Goal: Task Accomplishment & Management: Use online tool/utility

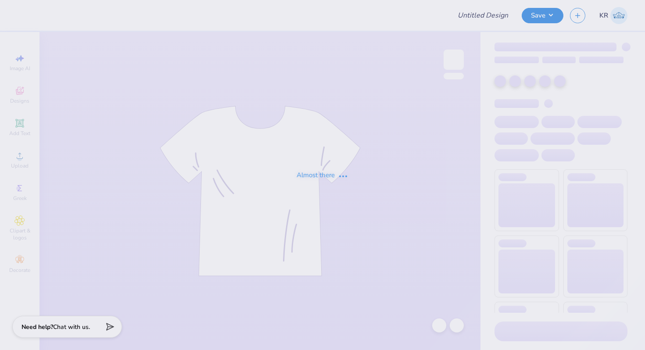
type input "Pike F25 Rush 2"
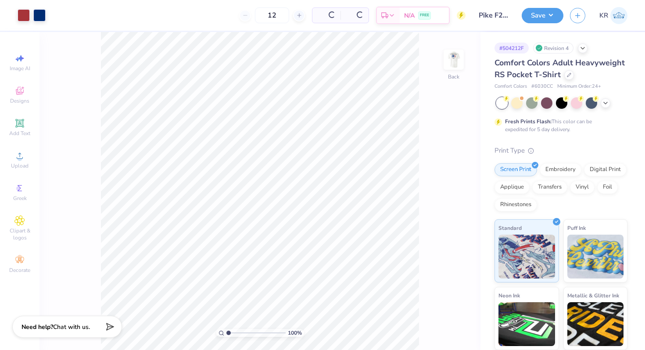
click at [457, 70] on div at bounding box center [454, 60] width 20 height 20
click at [24, 159] on icon at bounding box center [19, 156] width 11 height 11
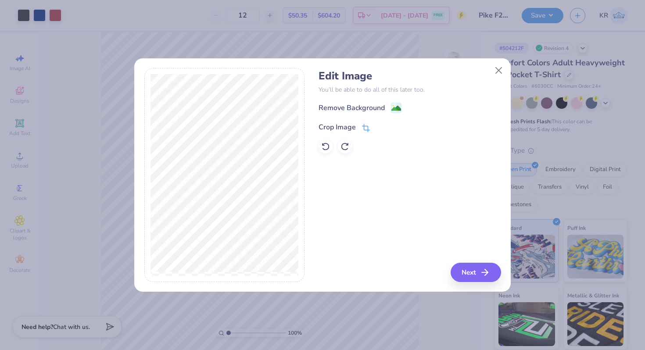
click at [363, 130] on icon at bounding box center [366, 128] width 8 height 8
click at [380, 129] on icon at bounding box center [380, 126] width 5 height 5
click at [399, 108] on image at bounding box center [396, 109] width 10 height 10
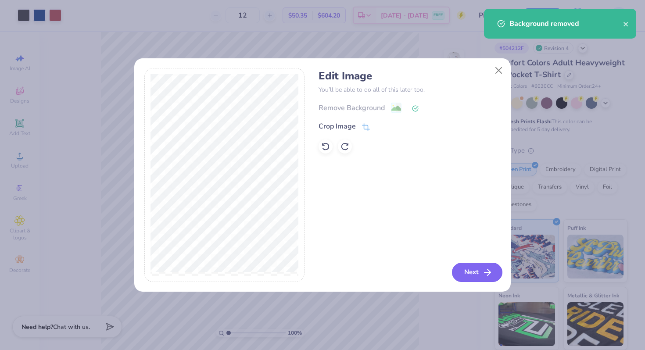
click at [475, 276] on button "Next" at bounding box center [477, 272] width 50 height 19
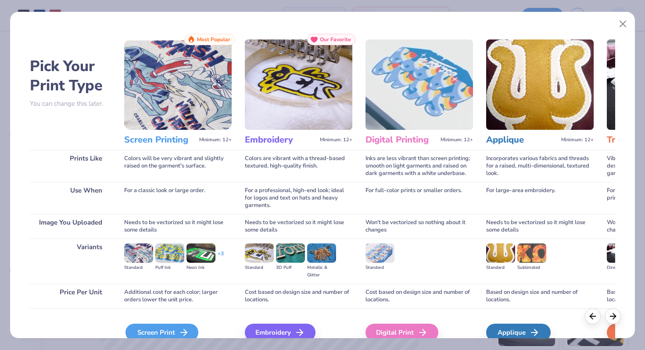
click at [181, 326] on div "Screen Print" at bounding box center [161, 333] width 73 height 18
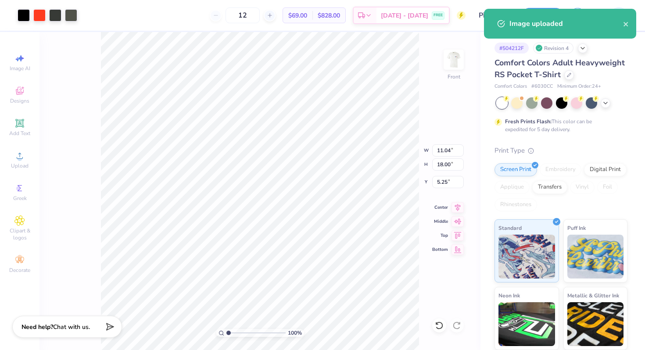
type input "7.53"
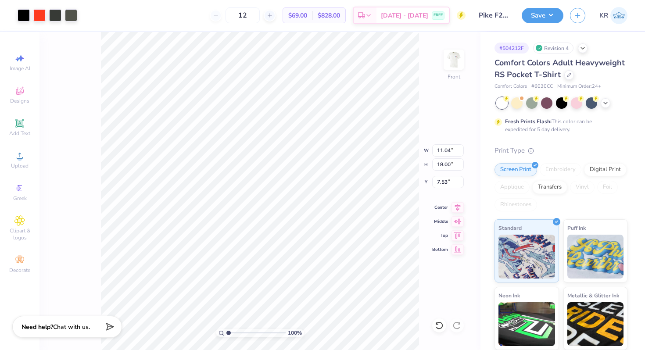
type input "6.50"
type input "10.60"
type input "14.25"
click at [22, 15] on div at bounding box center [24, 14] width 12 height 12
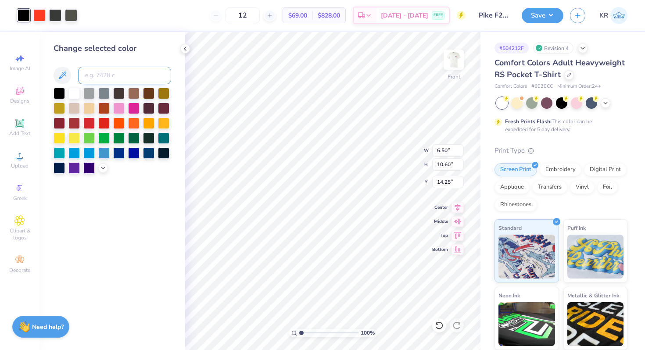
click at [91, 75] on input at bounding box center [124, 76] width 93 height 18
type input "477"
type input "447"
type input "11.52"
type input "1.98"
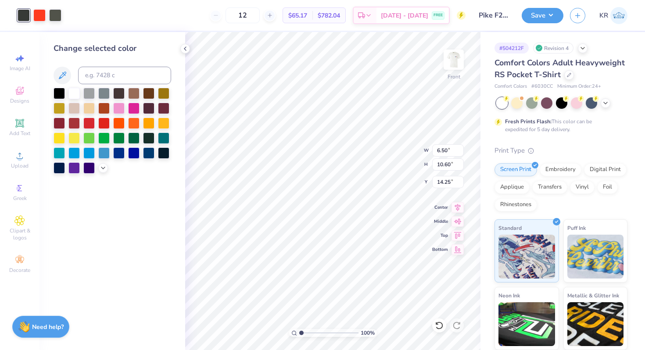
type input "3.00"
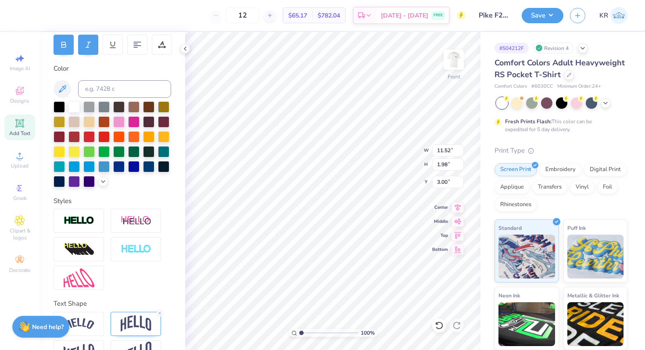
scroll to position [160, 0]
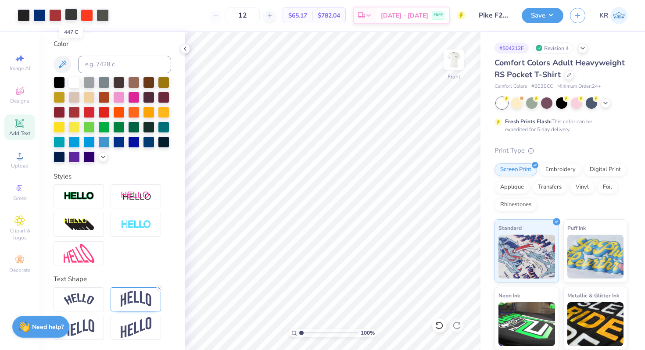
click at [73, 16] on div at bounding box center [71, 14] width 12 height 12
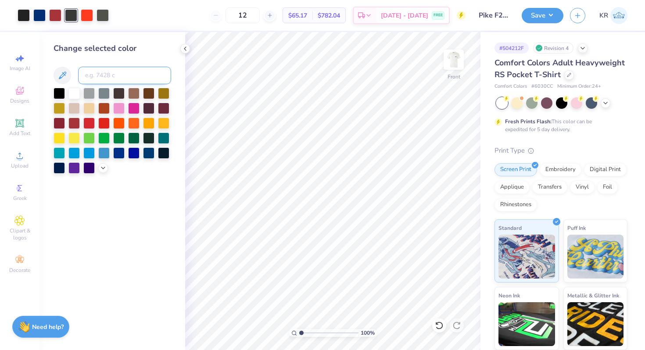
click at [108, 79] on input at bounding box center [124, 76] width 93 height 18
click at [101, 169] on icon at bounding box center [103, 167] width 7 height 7
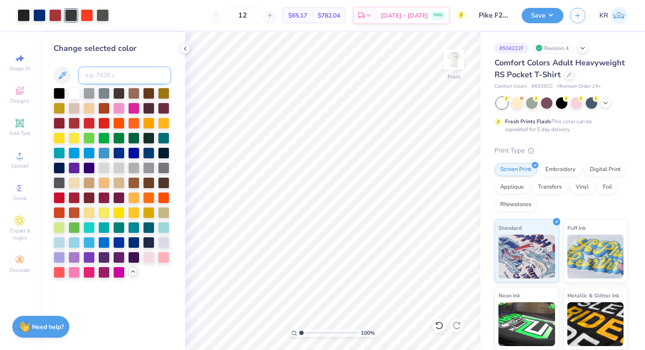
click at [117, 74] on input at bounding box center [124, 76] width 93 height 18
type input "neutral black"
click at [69, 15] on div at bounding box center [71, 14] width 12 height 12
click at [99, 75] on input at bounding box center [124, 76] width 93 height 18
type input "1807"
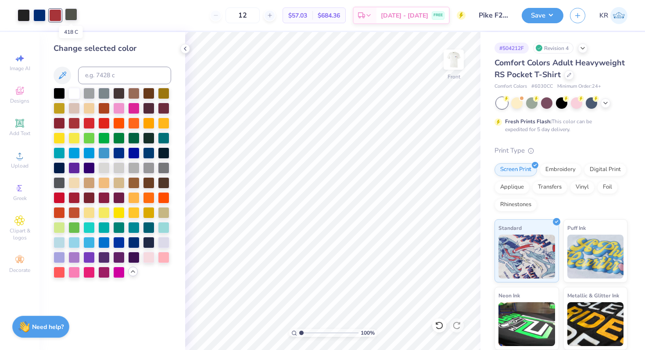
click at [72, 19] on div at bounding box center [71, 14] width 12 height 12
click at [101, 75] on input at bounding box center [124, 76] width 93 height 18
type input "neutral black"
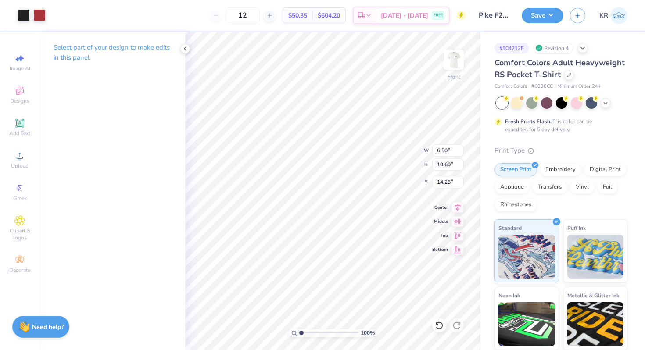
type input "2.85"
type input "4.65"
type input "17.06"
type input "3.34"
type input "5.44"
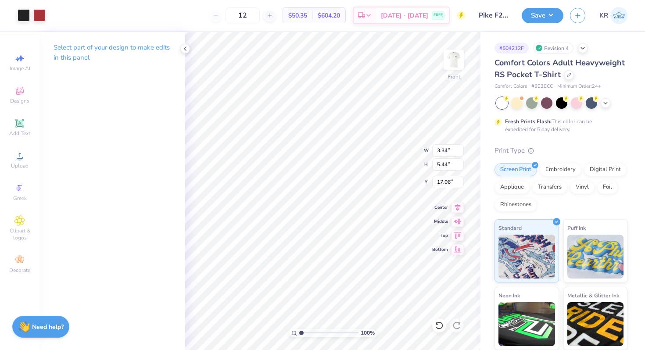
type input "14.25"
click at [453, 70] on img at bounding box center [453, 59] width 35 height 35
click at [456, 83] on div "Back" at bounding box center [453, 87] width 11 height 8
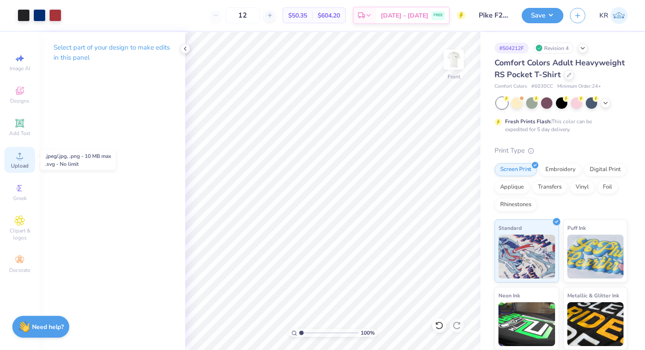
click at [16, 165] on span "Upload" at bounding box center [20, 165] width 18 height 7
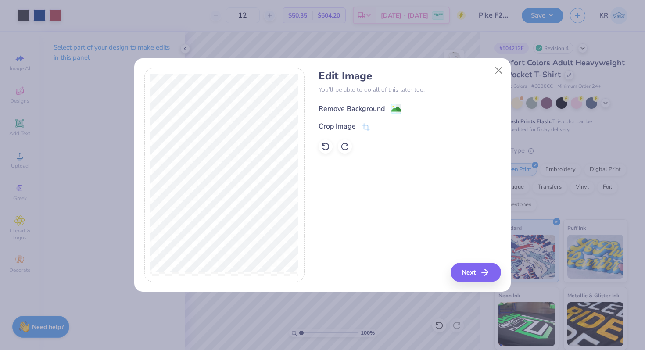
click at [399, 105] on image at bounding box center [396, 109] width 10 height 10
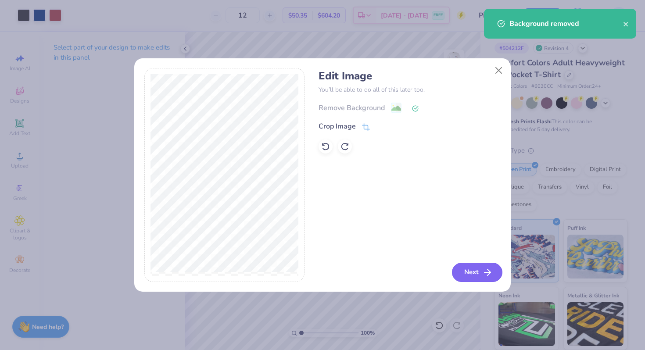
click at [457, 270] on button "Next" at bounding box center [477, 272] width 50 height 19
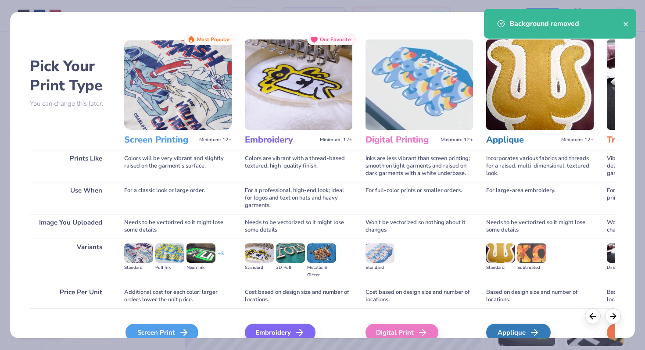
click at [172, 331] on div "Screen Print" at bounding box center [161, 333] width 73 height 18
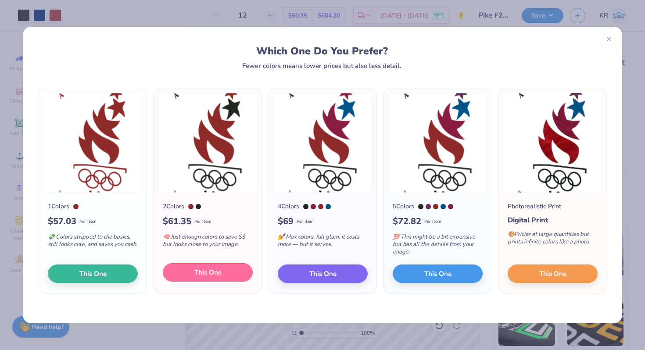
click at [212, 274] on span "This One" at bounding box center [207, 273] width 27 height 10
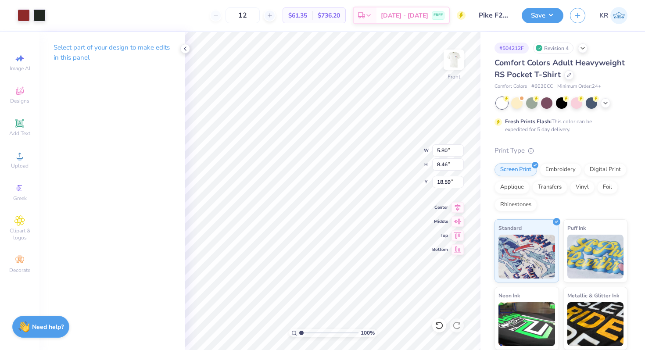
type input "17.64"
type input "18.64"
type input "12.96"
type input "2.13"
type input "2.98"
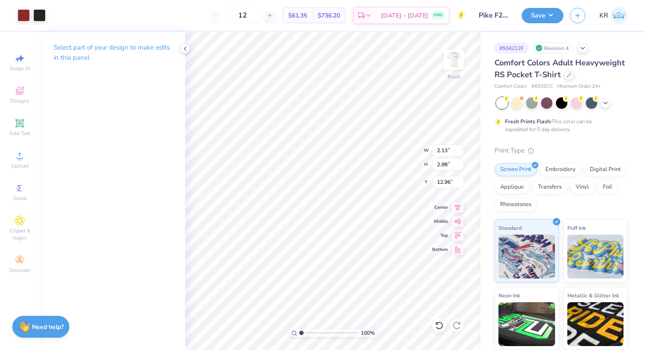
type input "2.77"
type input "3.88"
type input "9.45"
type input "7.43"
type input "4.98"
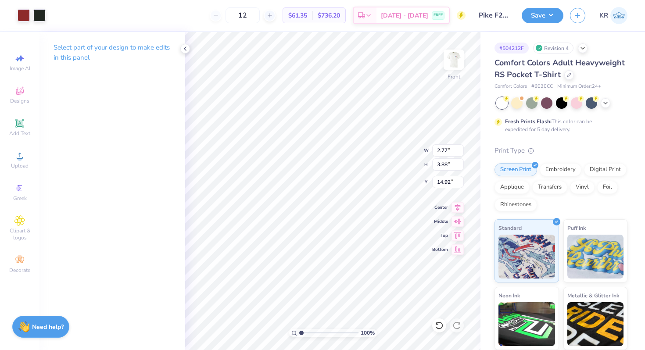
type input "14.92"
type input "3.36"
type input "1.47"
type input "13.44"
type input "17.88"
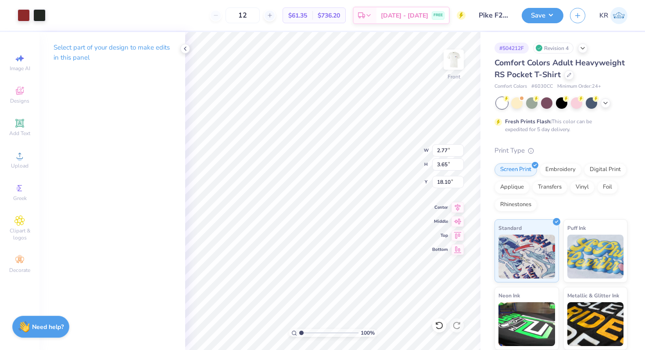
type input "3.57"
type input "4.71"
type input "16.65"
type input "21.36"
type input "2.83"
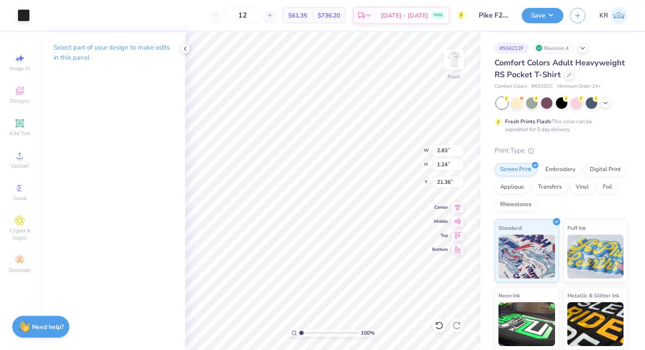
type input "1.24"
type input "17.14"
type input "10.24"
type input "20.19"
type input "0.41"
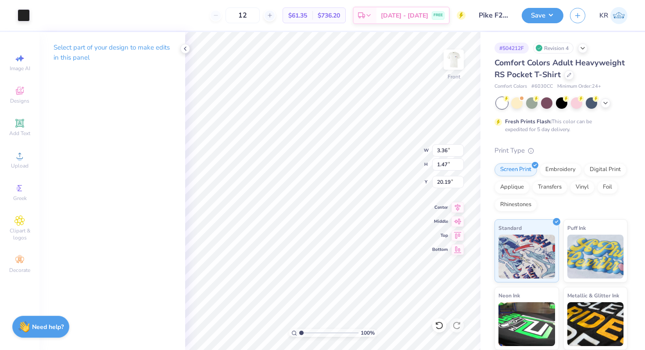
type input "0.48"
type input "17.64"
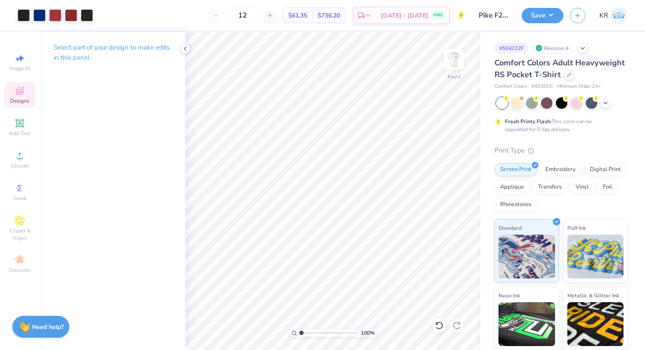
click at [13, 96] on div "Designs" at bounding box center [19, 95] width 31 height 26
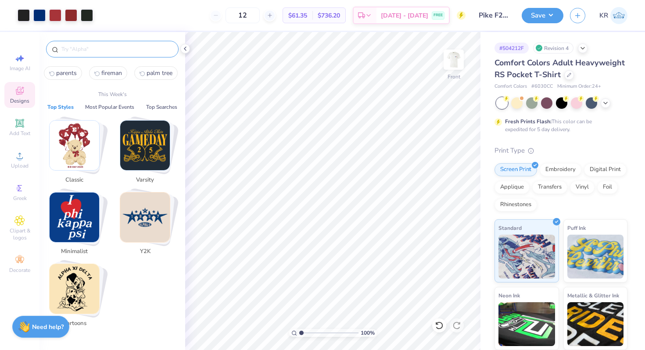
click at [63, 52] on input "text" at bounding box center [117, 49] width 112 height 9
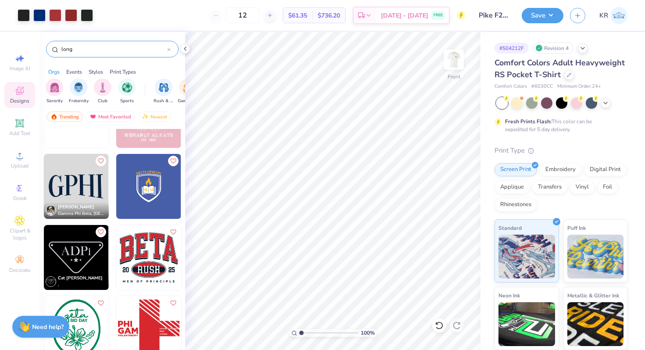
scroll to position [473, 0]
type input "long"
click at [81, 195] on img at bounding box center [76, 186] width 65 height 65
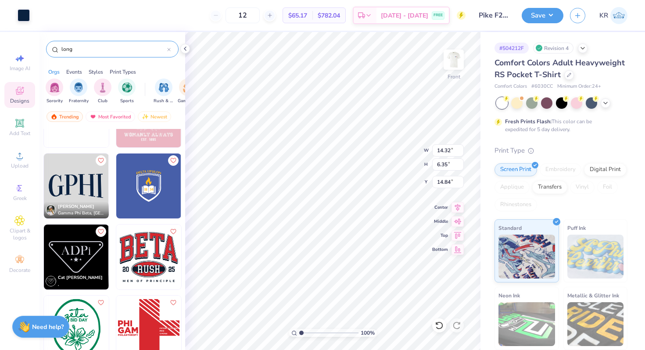
type input "14.84"
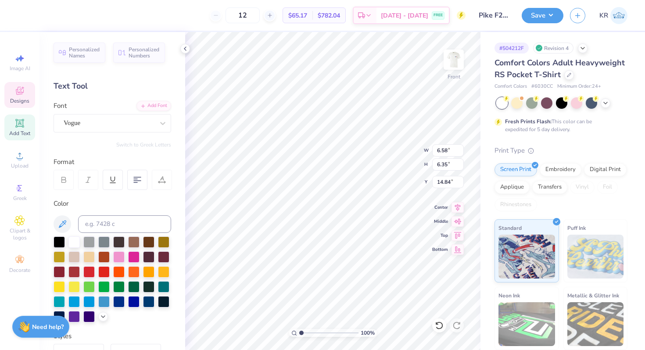
scroll to position [0, 0]
type textarea "2025"
type input "7.53"
type input "5.75"
type input "15.06"
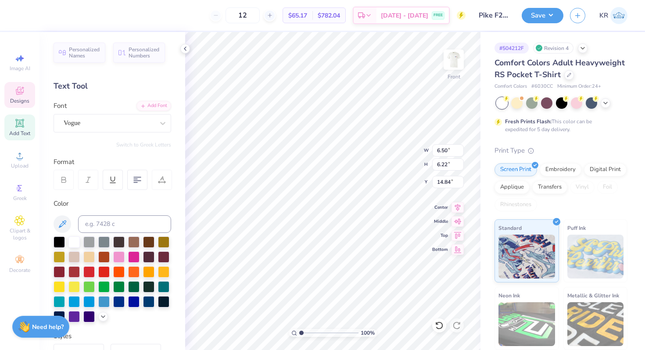
type input "2.31"
type input "2.21"
type input "16.08"
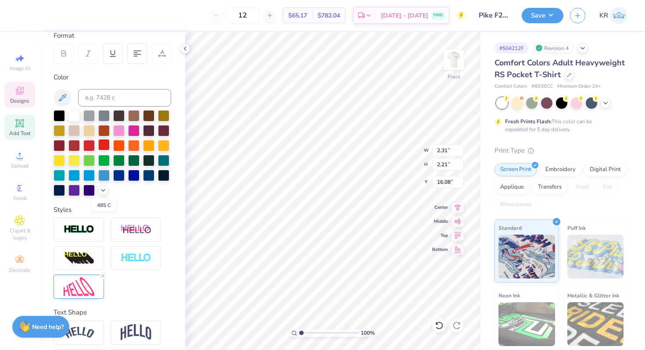
scroll to position [160, 0]
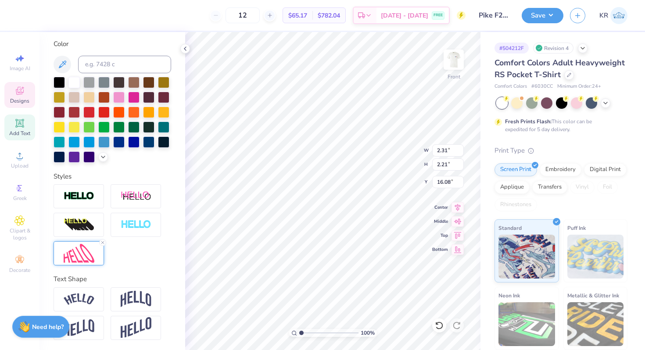
click at [78, 261] on img at bounding box center [79, 253] width 31 height 19
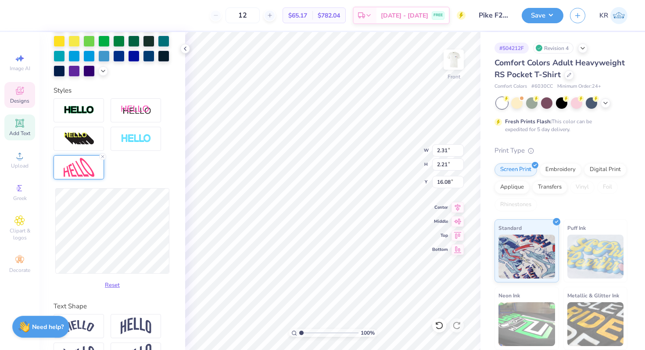
scroll to position [253, 0]
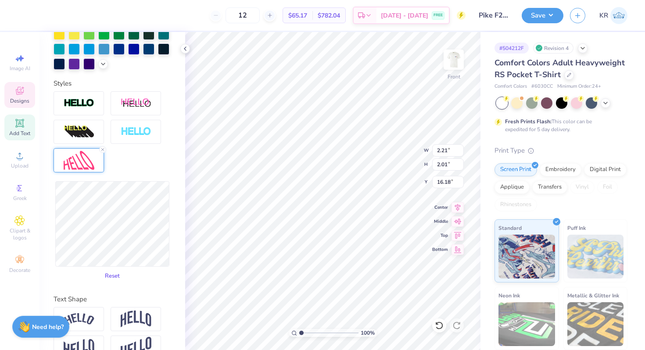
type input "2.21"
type input "2.01"
type input "16.18"
type input "1.88"
type input "1.91"
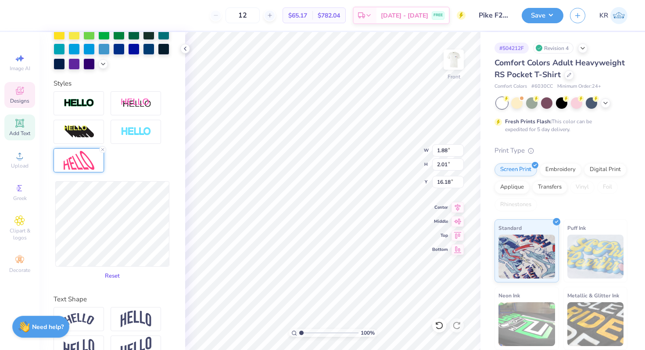
type input "16.23"
type input "1.87"
type input "1.61"
type input "16.38"
type input "2.15"
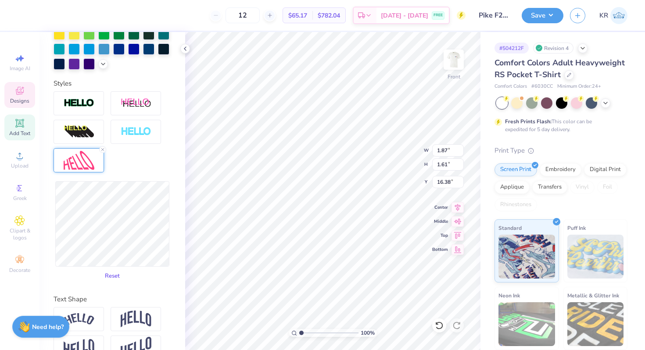
type input "16.11"
type input "1.86"
type input "2.21"
type input "16.08"
type input "1.89"
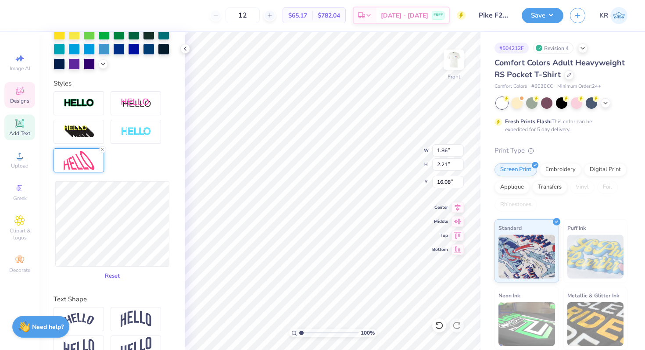
type input "2.11"
type input "16.13"
type input "1.93"
type input "2.34"
type input "16.02"
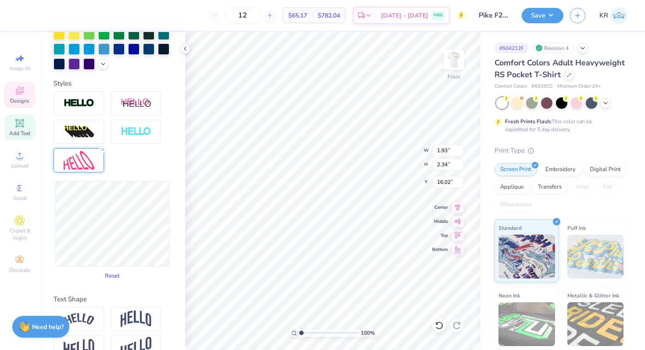
type input "1.96"
type input "2.35"
type input "16.01"
type input "2.71"
type input "15.83"
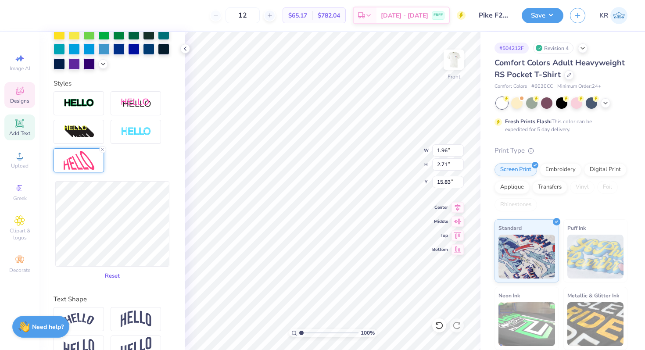
type input "1.93"
type input "2.73"
type input "1.62"
type input "2.29"
type input "16.26"
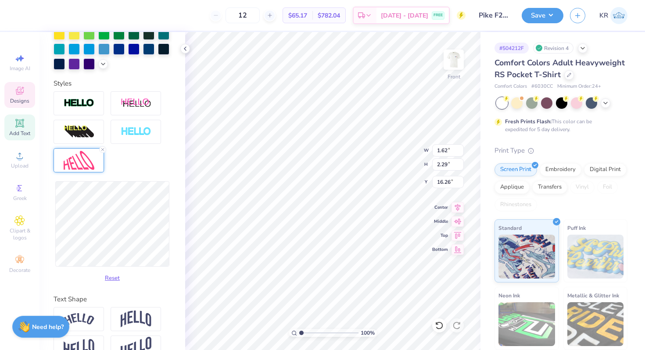
type input "16.35"
type input "3.34"
type input "5.44"
type input "20.93"
type input "22.17"
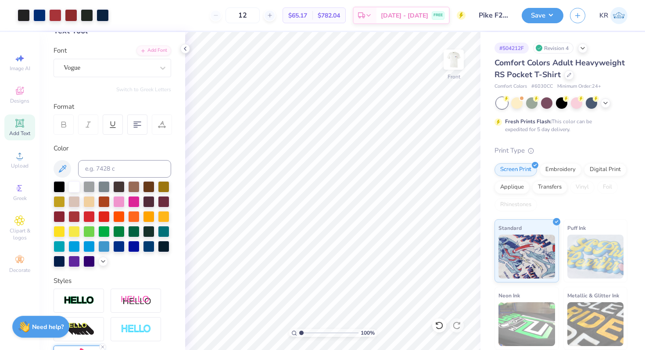
scroll to position [0, 0]
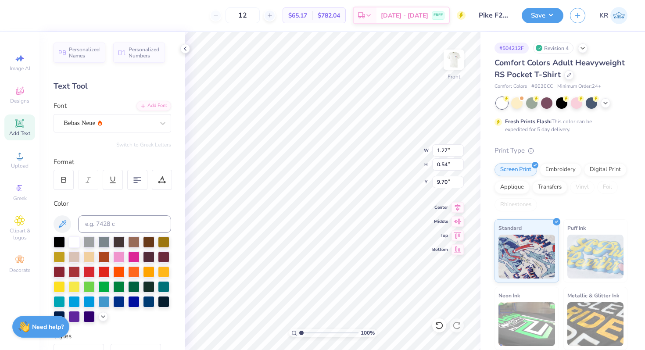
type input "1.62"
type input "2.29"
type input "16.35"
click at [117, 112] on div "Font Vogue" at bounding box center [113, 117] width 118 height 32
click at [118, 123] on div "Vogue" at bounding box center [109, 123] width 92 height 14
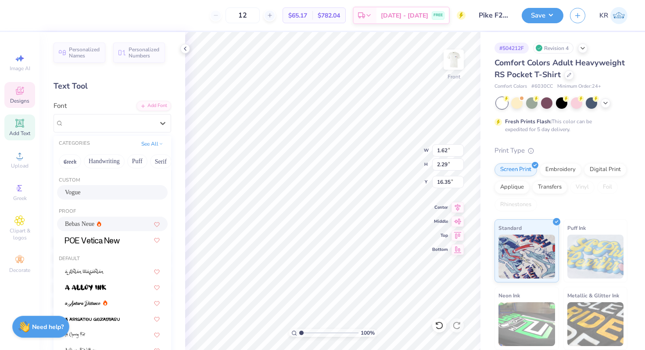
click at [97, 221] on icon at bounding box center [99, 224] width 4 height 6
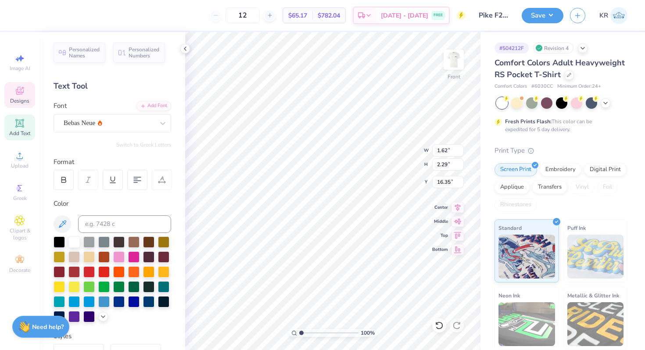
type input "2.31"
type input "16.34"
click at [90, 118] on div "Bebas Neue" at bounding box center [109, 123] width 92 height 14
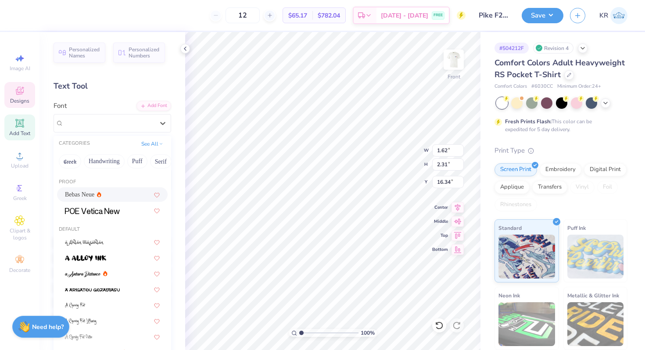
scroll to position [32, 0]
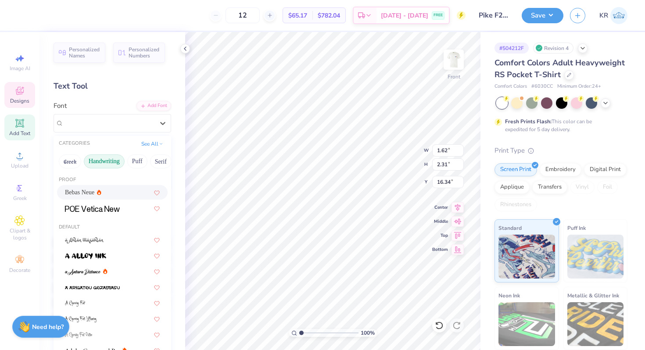
click at [102, 161] on button "Handwriting" at bounding box center [104, 161] width 41 height 14
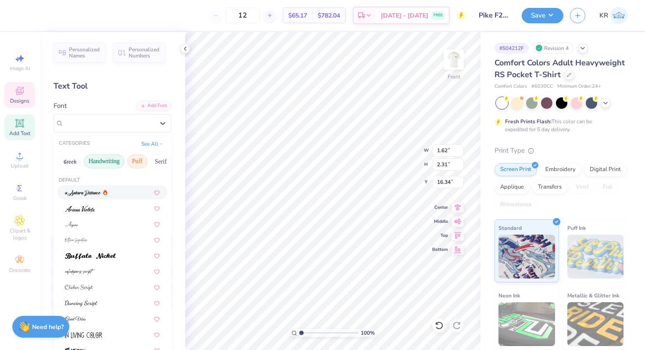
click at [135, 164] on button "Puff" at bounding box center [137, 161] width 20 height 14
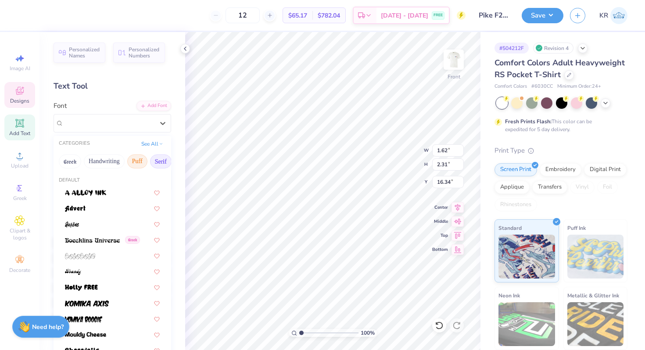
click at [160, 163] on button "Serif" at bounding box center [161, 161] width 22 height 14
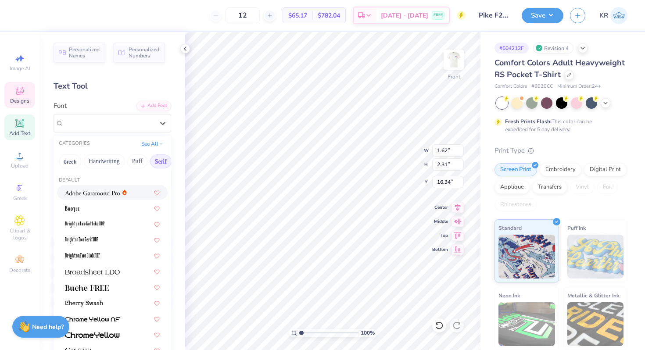
click at [125, 197] on div at bounding box center [112, 192] width 111 height 14
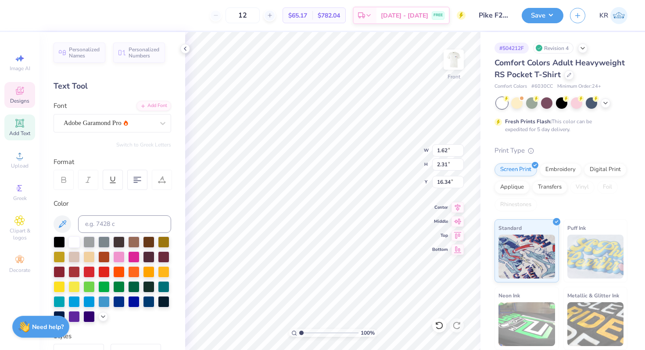
type input "2.28"
type input "16.35"
click at [122, 121] on div "Adobe Garamond Pro" at bounding box center [109, 123] width 92 height 14
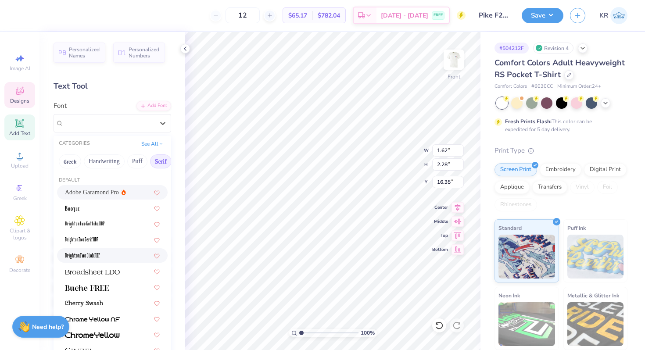
click at [109, 253] on div at bounding box center [112, 255] width 95 height 9
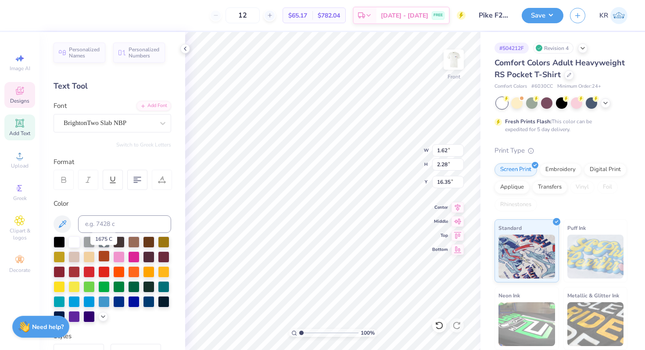
type input "2.31"
type input "16.34"
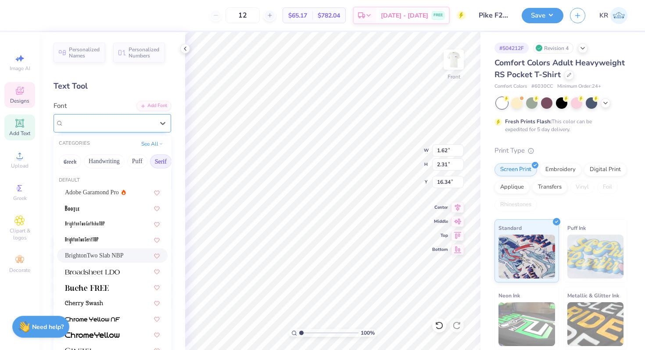
click at [107, 127] on div "BrightonTwo Slab NBP" at bounding box center [109, 123] width 92 height 14
click at [99, 242] on div at bounding box center [112, 239] width 95 height 9
click at [99, 124] on div "BrightonTwo Serif NBP" at bounding box center [109, 123] width 92 height 14
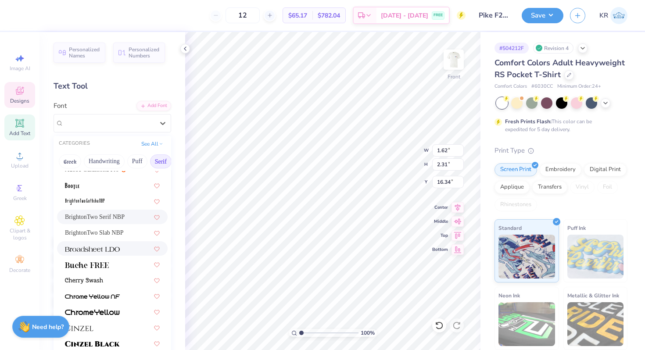
click at [102, 254] on div at bounding box center [112, 248] width 111 height 14
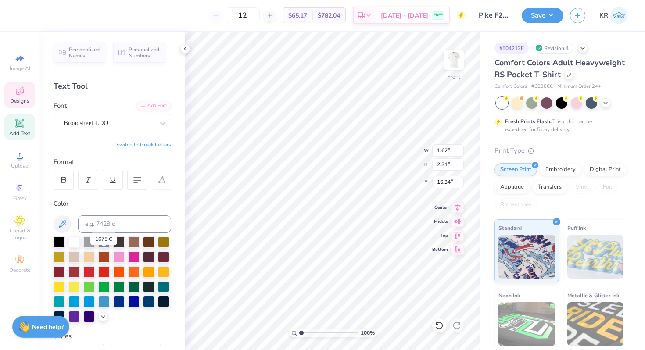
type input "2.29"
type input "16.35"
click at [116, 124] on div "Broadsheet LDO" at bounding box center [109, 123] width 92 height 14
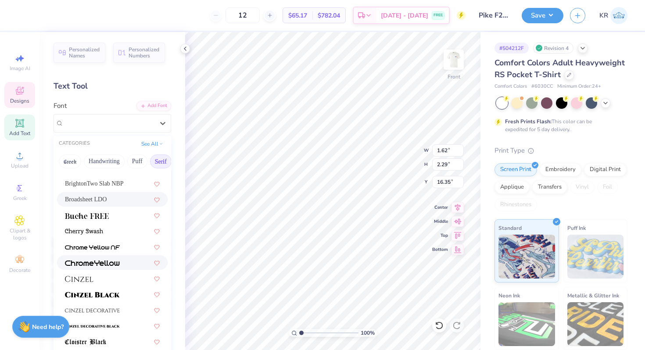
scroll to position [80, 0]
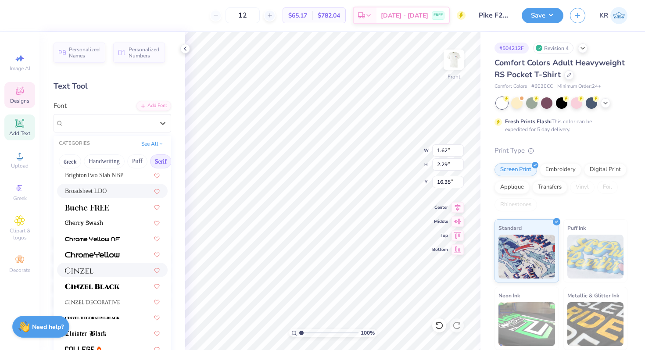
click at [119, 269] on div at bounding box center [112, 269] width 95 height 9
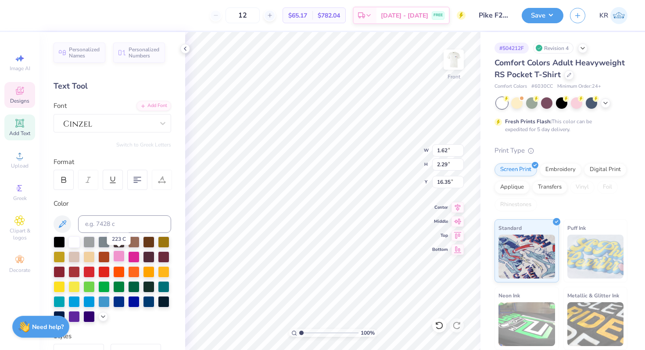
type input "2.28"
click at [146, 132] on div "Personalized Names Personalized Numbers Text Tool Add Font Font Switch to Greek…" at bounding box center [112, 191] width 146 height 318
click at [102, 128] on div at bounding box center [109, 123] width 90 height 12
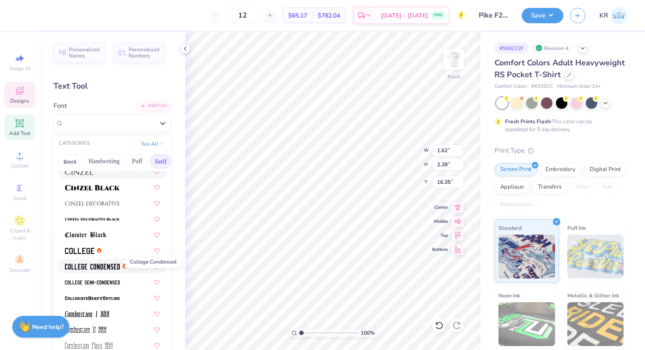
scroll to position [183, 0]
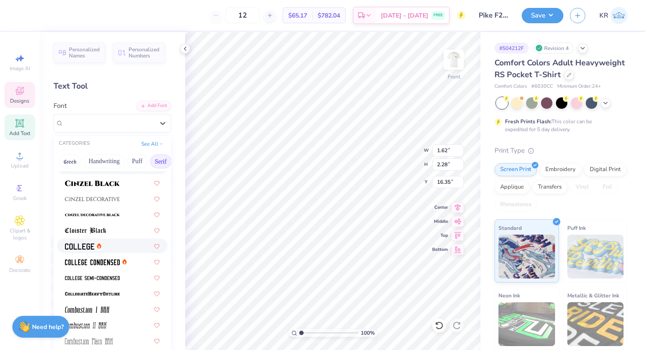
click at [111, 251] on div at bounding box center [112, 245] width 95 height 9
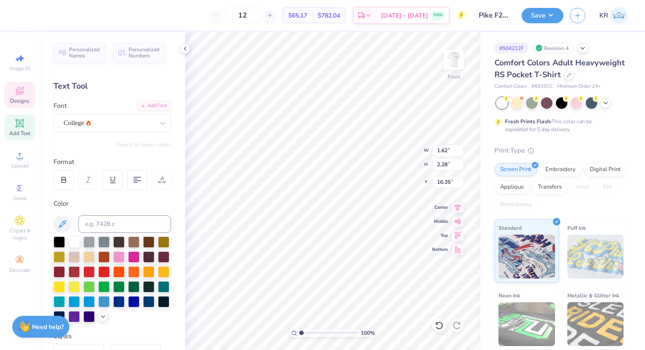
type input "2.31"
type input "16.34"
click at [100, 123] on div "College" at bounding box center [109, 123] width 92 height 14
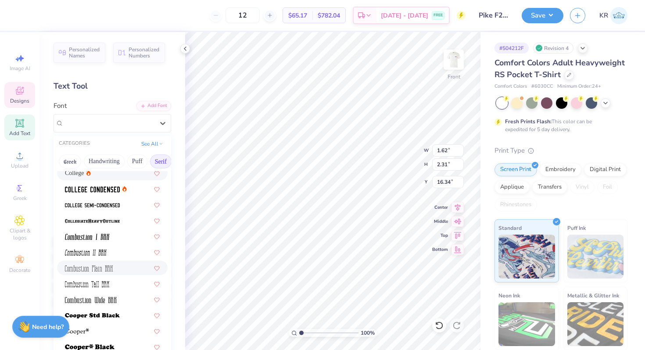
scroll to position [297, 0]
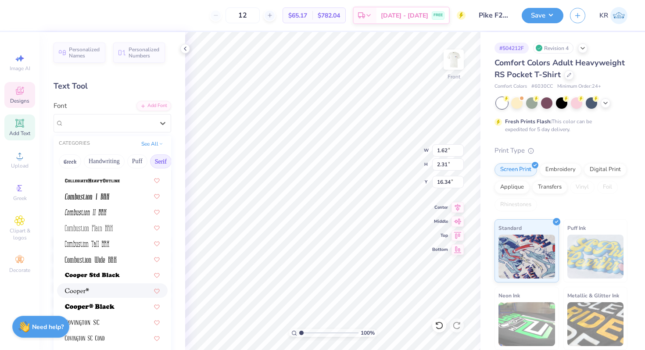
click at [108, 289] on div at bounding box center [112, 290] width 95 height 9
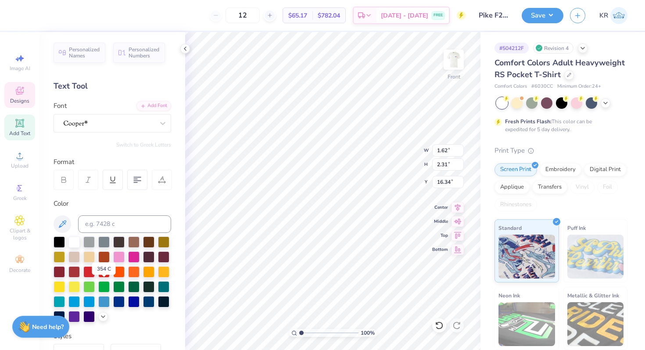
type input "2.28"
type input "16.35"
click at [80, 124] on div at bounding box center [109, 123] width 92 height 14
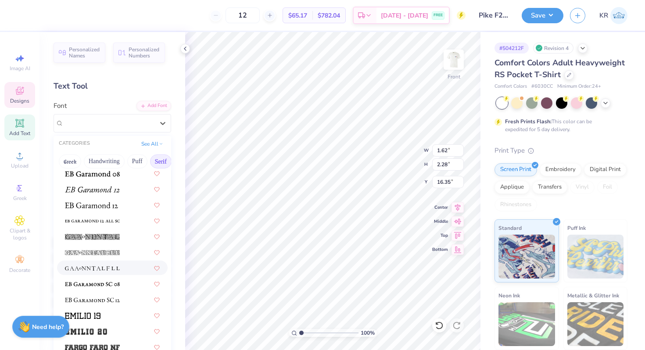
scroll to position [558, 0]
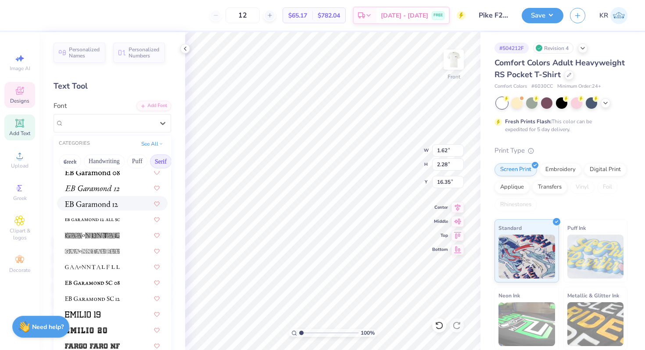
click at [90, 208] on span at bounding box center [91, 203] width 53 height 9
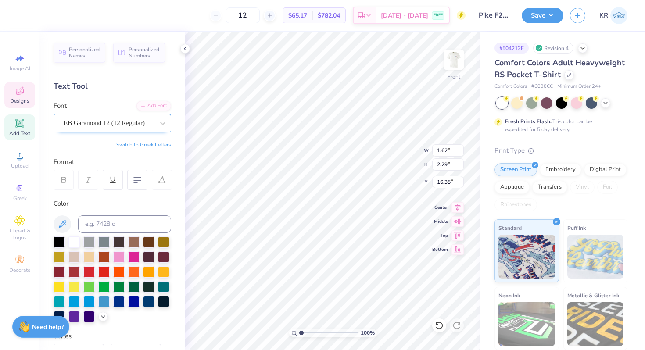
click at [100, 128] on div at bounding box center [109, 123] width 90 height 12
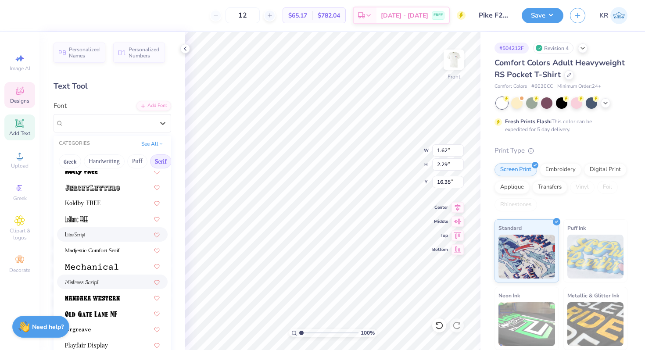
scroll to position [832, 0]
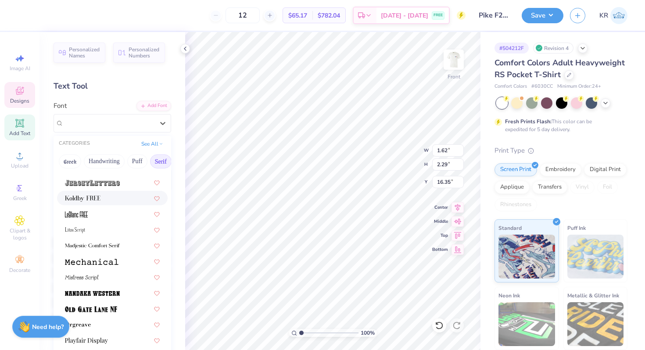
click at [98, 200] on img at bounding box center [83, 199] width 36 height 6
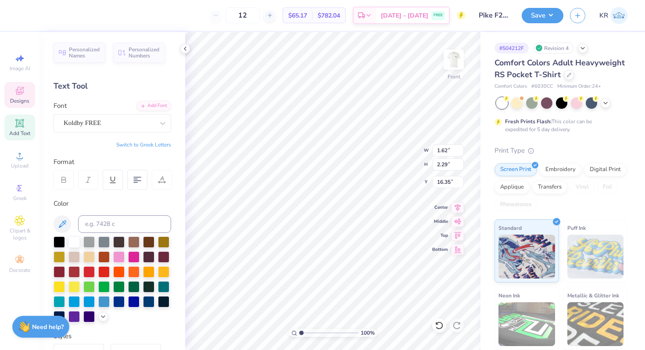
type input "2.30"
type input "16.34"
click at [145, 125] on div "Koldby FREE" at bounding box center [109, 123] width 92 height 14
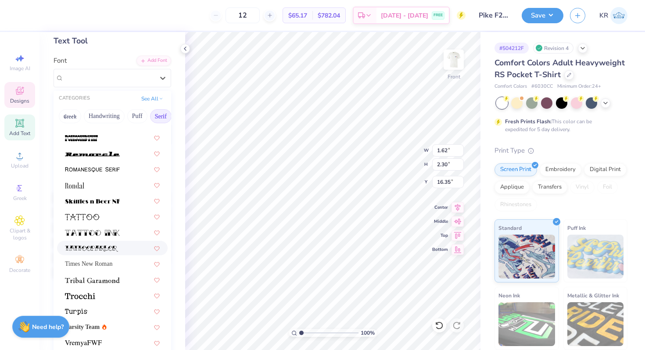
scroll to position [57, 0]
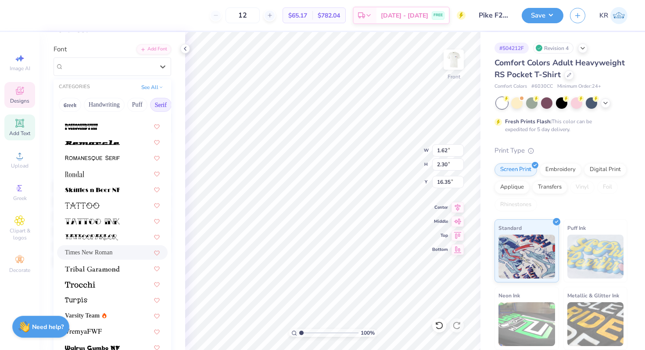
click at [101, 253] on span "Times New Roman" at bounding box center [88, 252] width 47 height 9
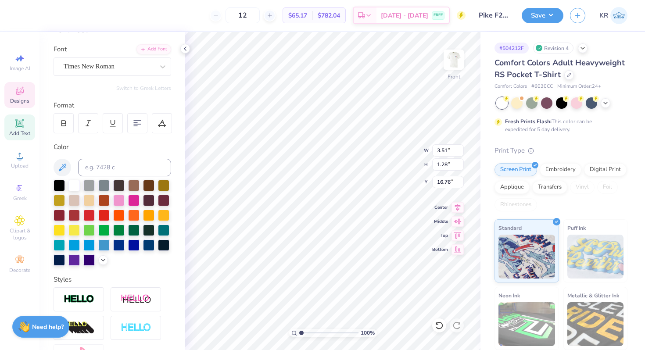
type input "3.51"
type input "1.28"
type input "16.76"
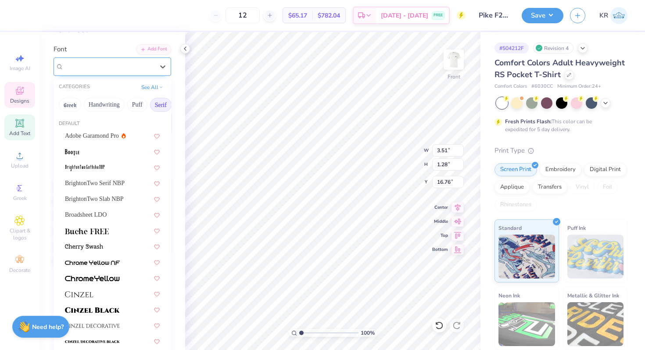
click at [117, 66] on div "Times New Roman" at bounding box center [109, 67] width 92 height 14
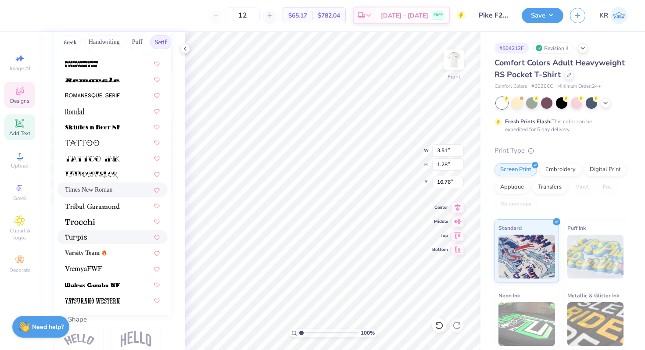
scroll to position [122, 0]
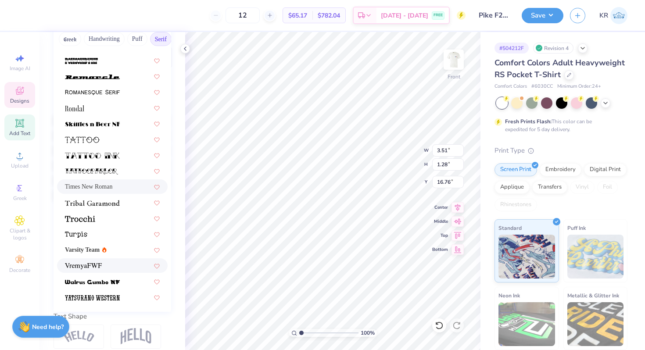
click at [106, 264] on div at bounding box center [112, 265] width 95 height 9
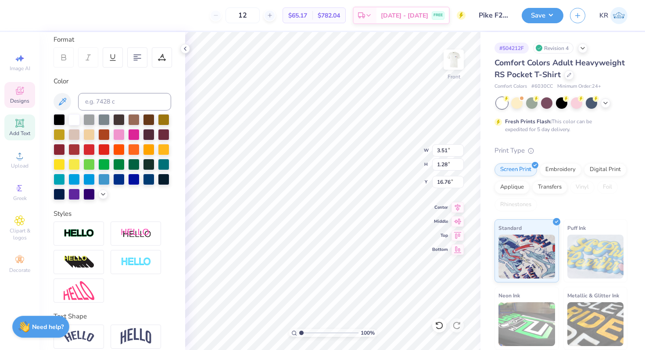
type input "3.44"
type input "1.26"
type input "16.88"
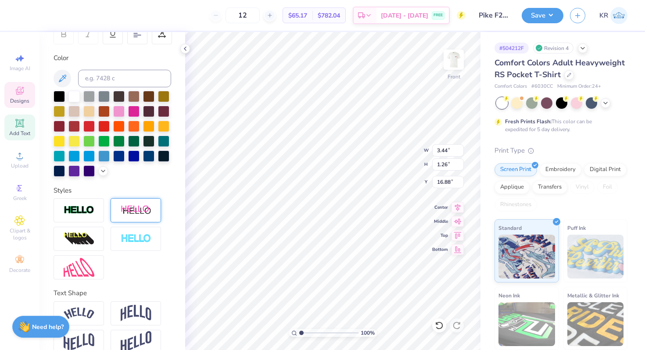
scroll to position [160, 0]
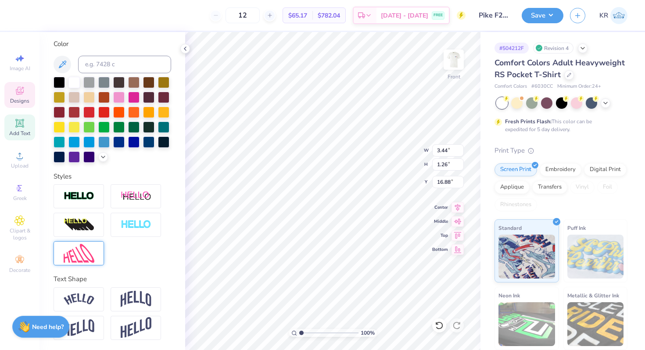
click at [90, 249] on img at bounding box center [79, 253] width 31 height 19
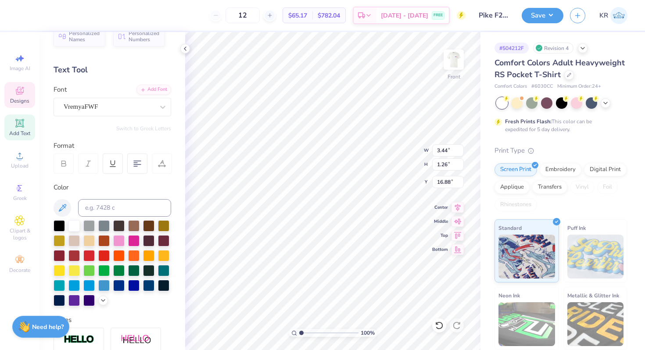
scroll to position [0, 0]
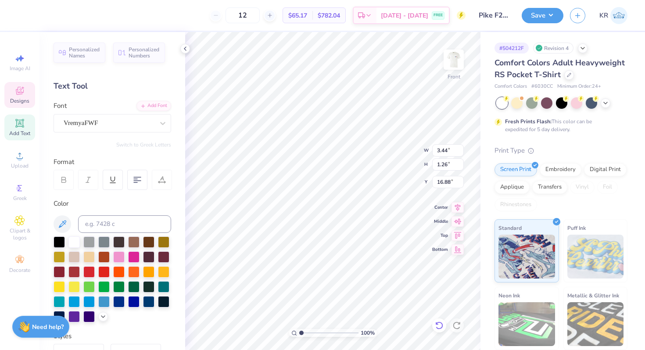
click at [443, 325] on icon at bounding box center [439, 325] width 9 height 9
type input "1.62"
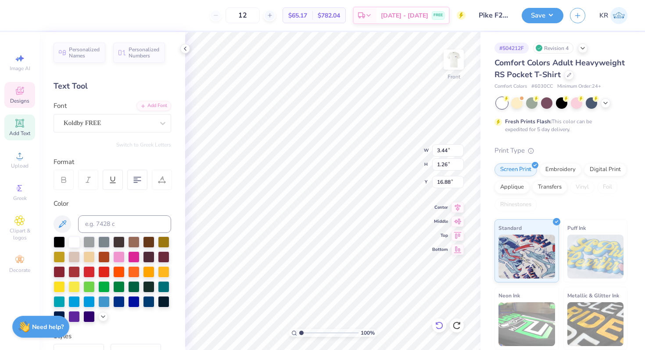
type input "2.30"
type input "16.34"
click at [443, 325] on icon at bounding box center [439, 325] width 9 height 9
type input "2.29"
type input "16.35"
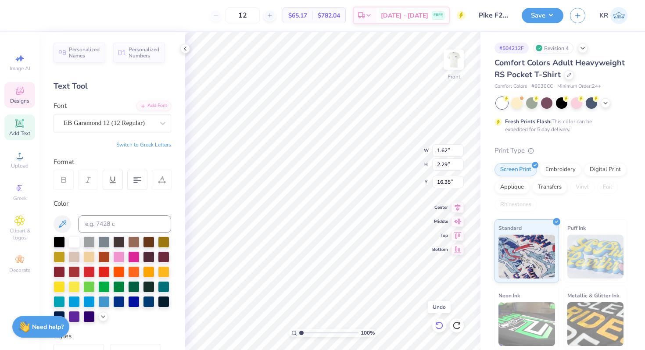
click at [443, 325] on icon at bounding box center [439, 325] width 9 height 9
type input "2.31"
type input "16.34"
click at [443, 325] on icon at bounding box center [439, 325] width 9 height 9
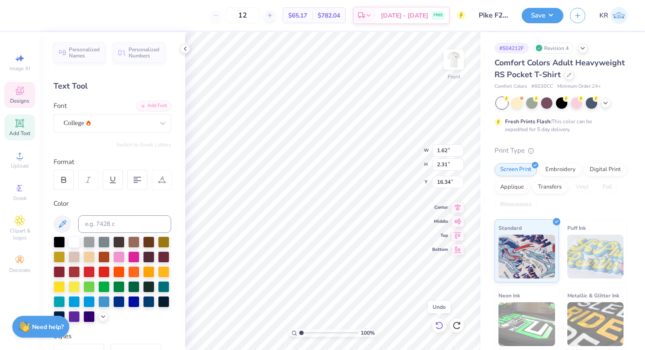
type input "2.28"
type input "16.35"
click at [443, 325] on icon at bounding box center [439, 325] width 9 height 9
type input "2.31"
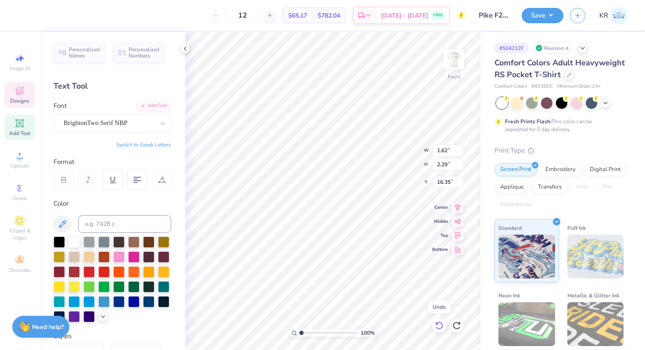
type input "16.34"
click at [442, 324] on icon at bounding box center [438, 326] width 7 height 8
type input "2.28"
type input "16.35"
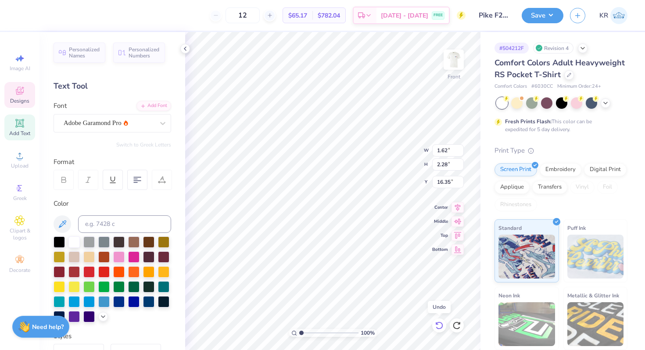
click at [442, 324] on icon at bounding box center [438, 326] width 7 height 8
type input "2.31"
type input "16.34"
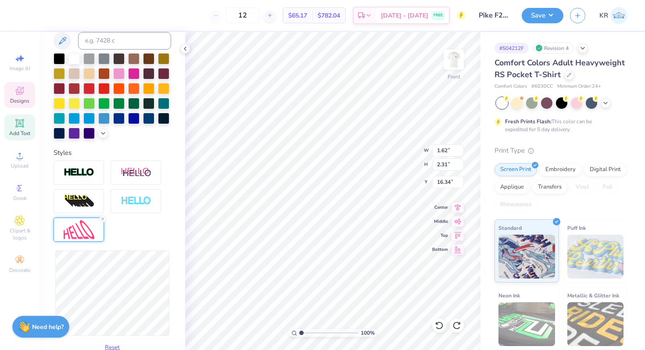
scroll to position [194, 0]
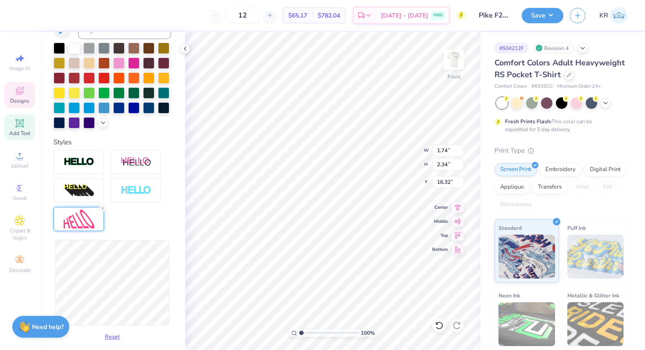
type input "1.74"
type input "2.34"
type input "16.32"
type input "1.77"
type input "16.33"
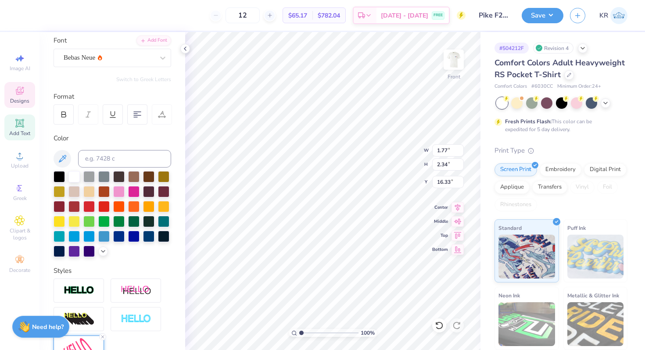
scroll to position [0, 0]
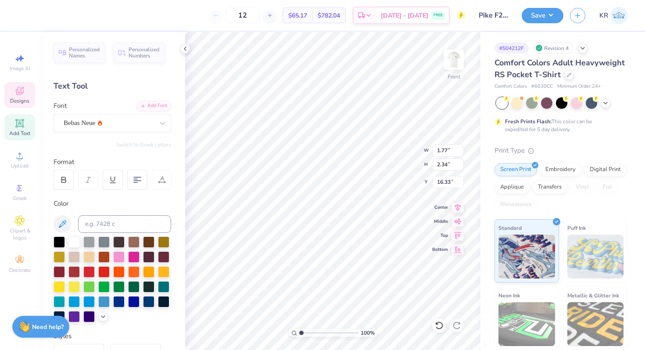
click at [159, 179] on icon at bounding box center [162, 180] width 8 height 8
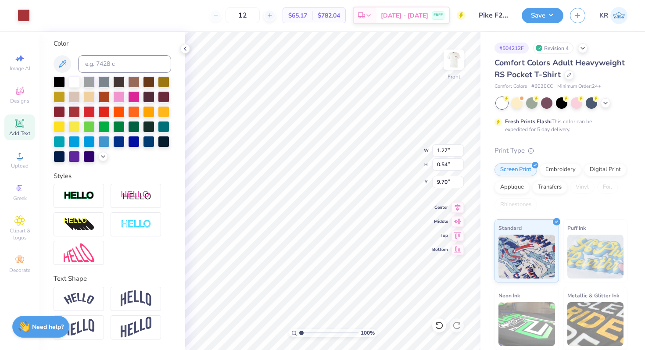
scroll to position [160, 0]
type input "10.60"
type input "2.93"
type input "6.92"
type input "10.79"
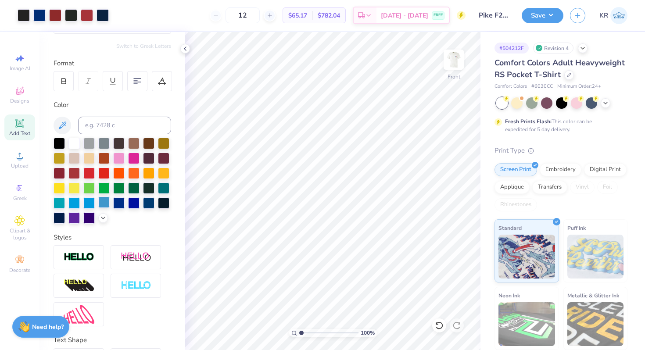
scroll to position [0, 0]
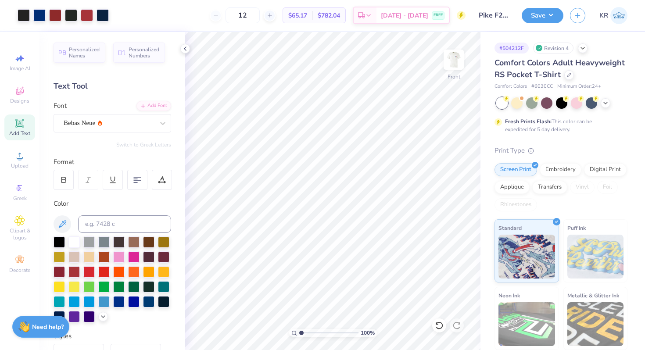
click at [21, 136] on span "Add Text" at bounding box center [19, 133] width 21 height 7
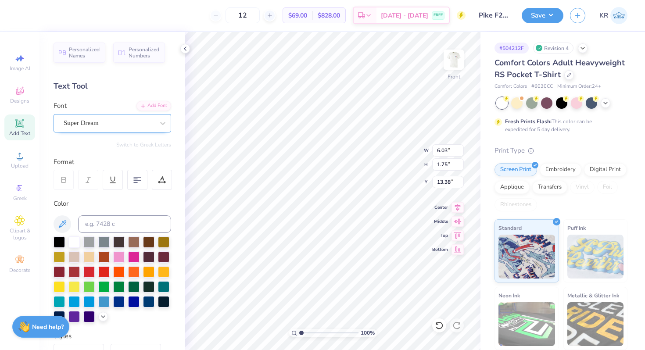
click at [131, 128] on div at bounding box center [109, 123] width 90 height 12
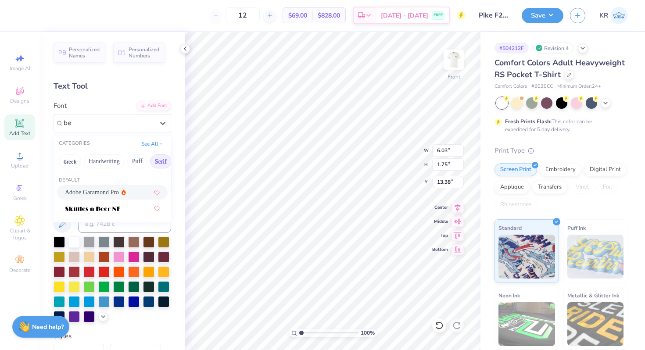
click at [99, 191] on span "Adobe Garamond Pro" at bounding box center [92, 192] width 54 height 9
type input "be"
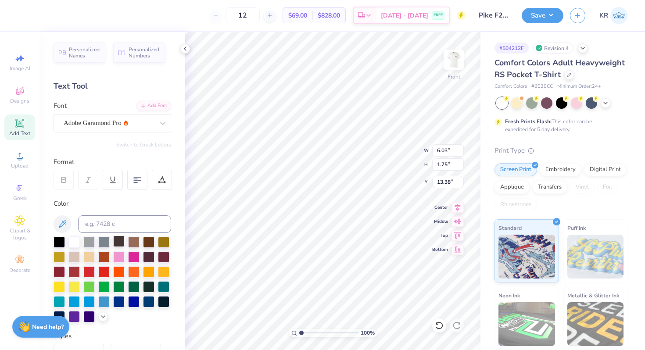
type textarea "---"
click at [118, 242] on div at bounding box center [118, 241] width 11 height 11
type input "21.56"
click at [140, 123] on div "Adobe Garamond Pro" at bounding box center [109, 123] width 92 height 14
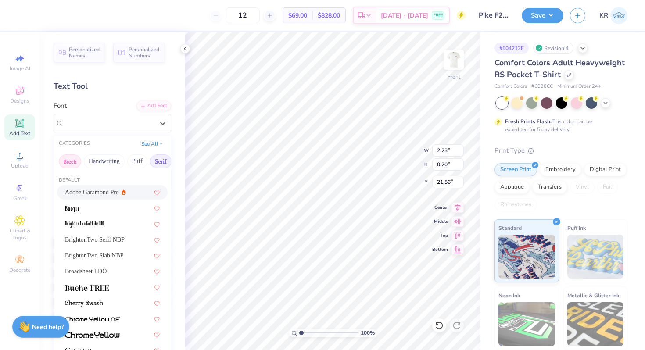
click at [73, 165] on button "Greek" at bounding box center [70, 161] width 22 height 14
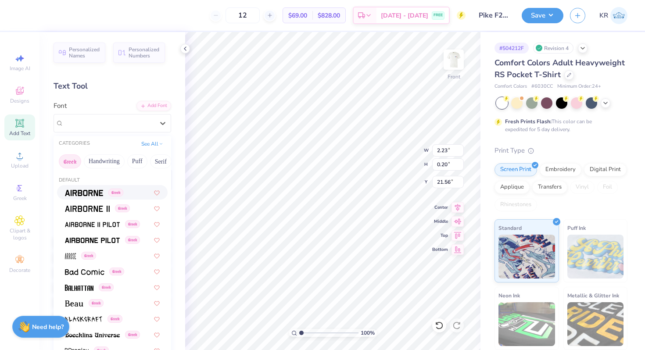
click at [80, 196] on span at bounding box center [84, 192] width 38 height 9
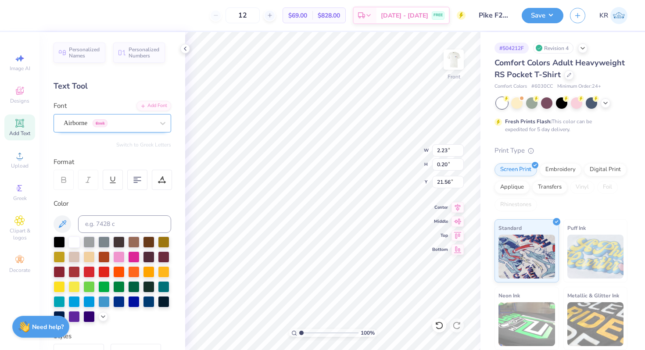
click at [71, 131] on div "Airborne Greek" at bounding box center [113, 123] width 118 height 18
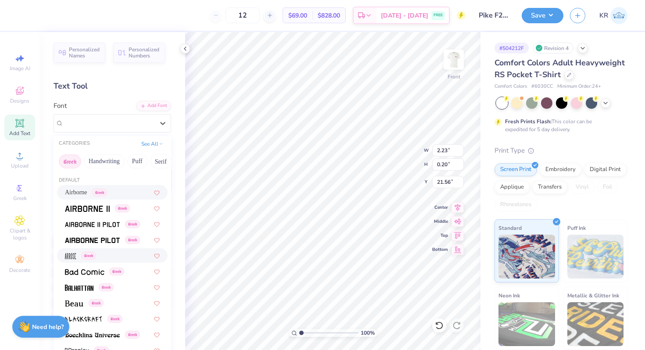
click at [100, 260] on div "Greek" at bounding box center [112, 255] width 95 height 9
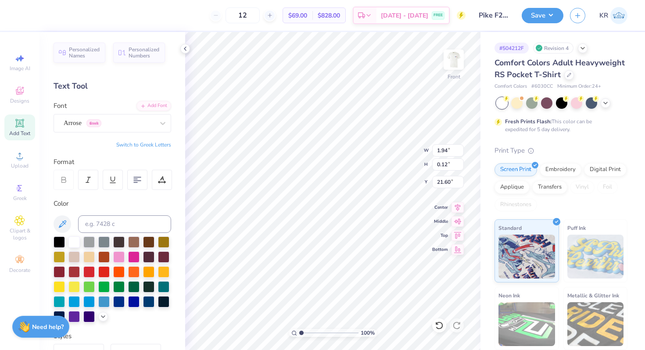
type textarea "-"
type textarea "___"
click at [130, 125] on div "Arrose Greek" at bounding box center [109, 123] width 92 height 14
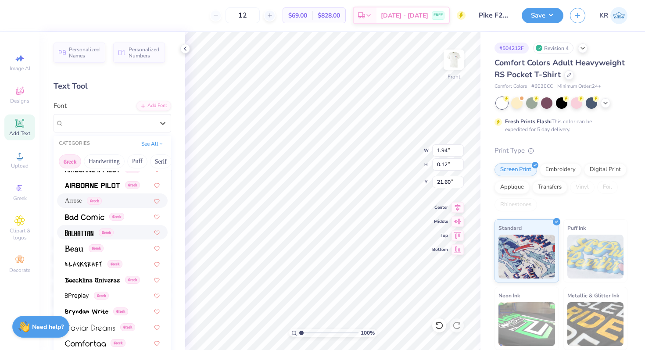
scroll to position [57, 0]
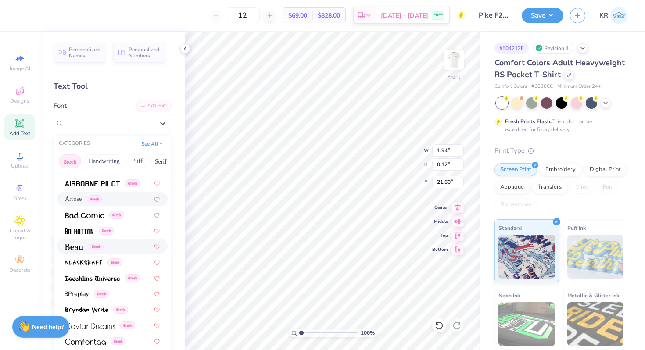
click at [120, 250] on div "Greek" at bounding box center [112, 246] width 95 height 9
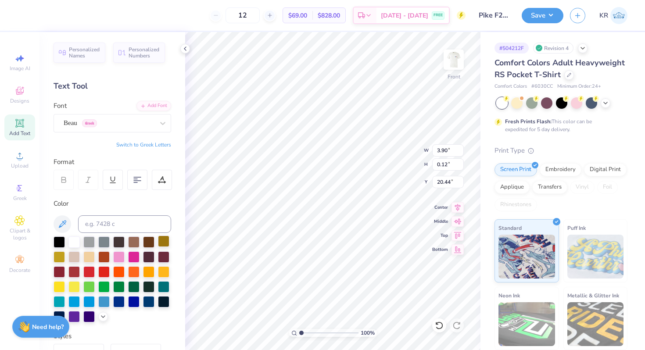
type input "20.44"
type textarea "_______"
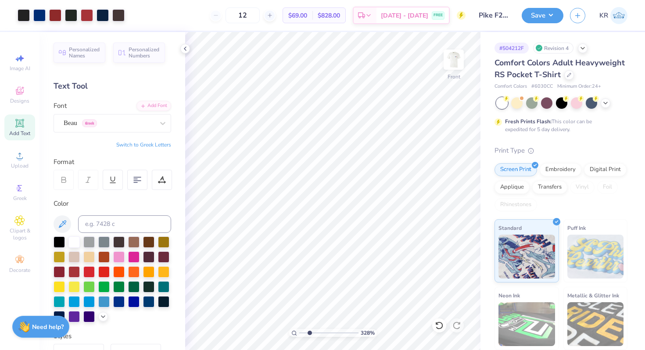
drag, startPoint x: 301, startPoint y: 332, endPoint x: 308, endPoint y: 330, distance: 6.9
type input "2.16"
click at [308, 330] on input "range" at bounding box center [328, 333] width 59 height 8
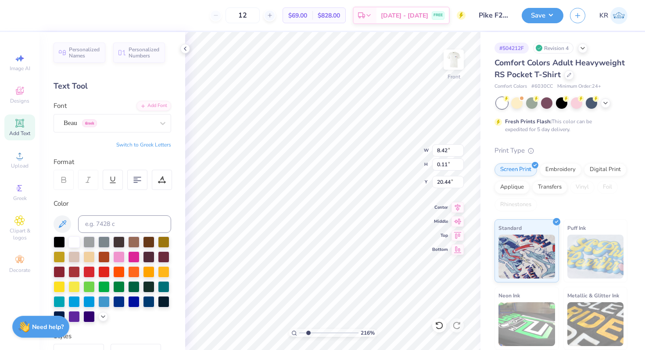
type input "8.42"
type input "0.11"
type input "7.54"
type input "0.10"
type input "7.19"
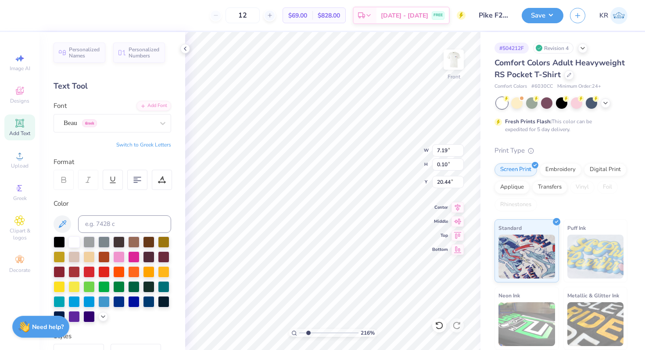
type input "18.05"
type textarea "______"
type textarea "k______"
type input "18.04"
type input "4.73"
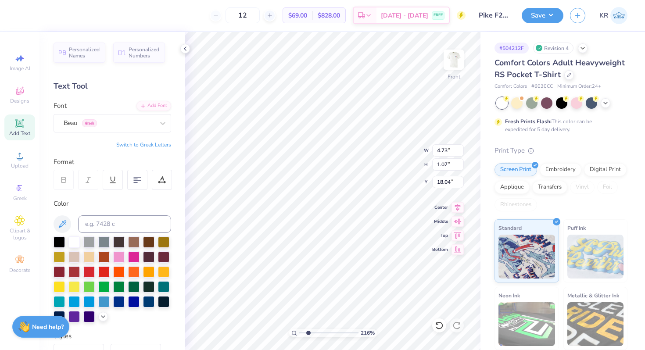
type input "1.07"
type input "19.27"
type textarea "k____"
type input "18.65"
type textarea "k_____"
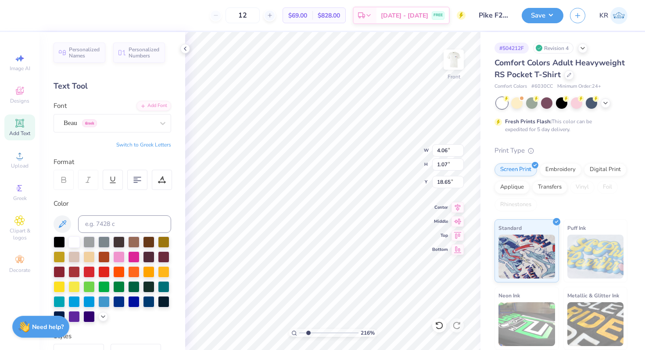
type input "19.34"
type input "3.69"
type input "0.97"
type input "19.55"
type input "3.80"
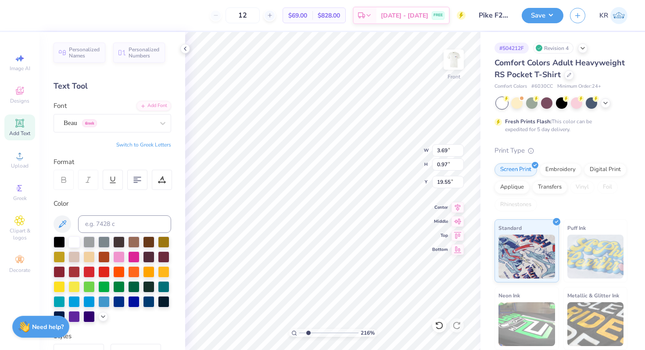
type input "1.00"
type input "19.52"
type textarea "_____"
type input "19.16"
type textarea "-"
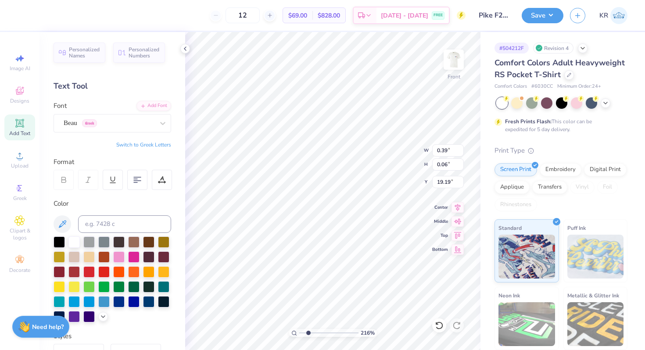
type input "19.19"
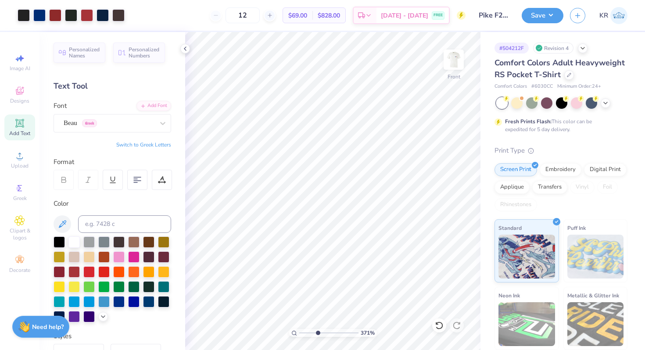
drag, startPoint x: 309, startPoint y: 332, endPoint x: 317, endPoint y: 332, distance: 7.9
type input "3.75"
click at [317, 332] on input "range" at bounding box center [328, 333] width 59 height 8
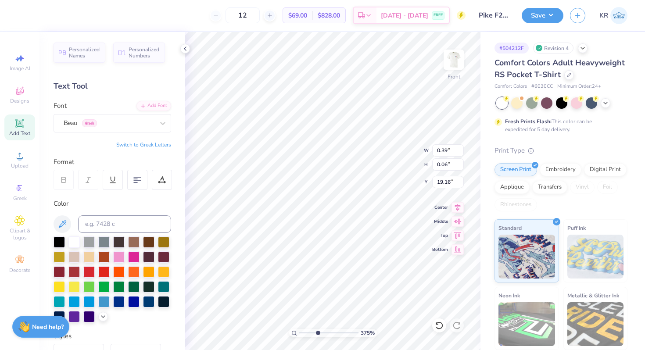
type input "20.78"
type input "0.06"
type input "0.39"
type input "20.62"
type input "20.02"
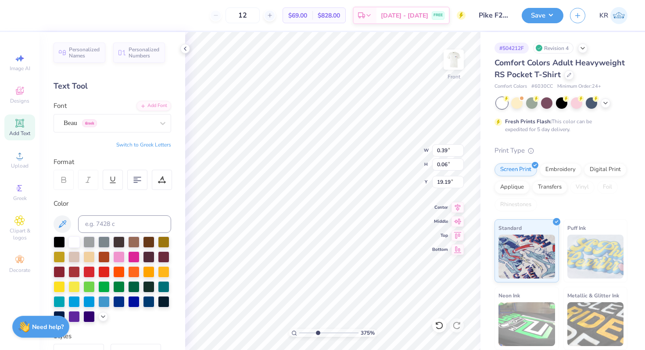
type input "21.01"
type input "0.06"
type input "0.39"
type input "20.84"
type input "20.02"
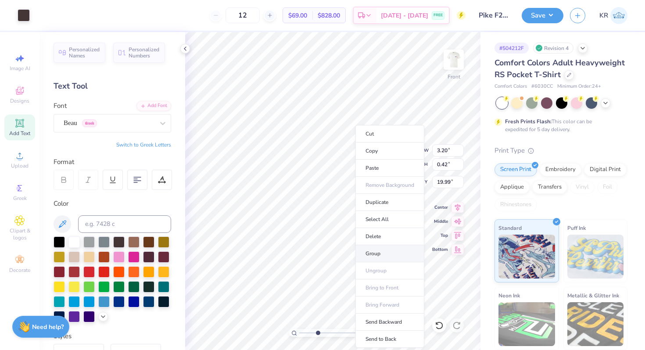
click at [376, 251] on li "Group" at bounding box center [389, 253] width 69 height 17
type input "2.93"
type input "0.50"
type input "14.16"
type input "14.36"
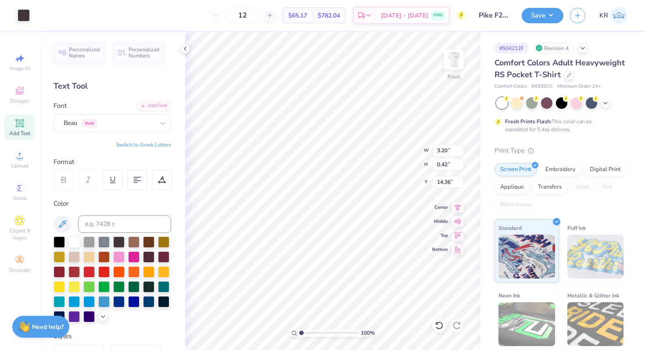
drag, startPoint x: 317, startPoint y: 332, endPoint x: 300, endPoint y: 331, distance: 16.7
type input "1"
click at [300, 331] on input "range" at bounding box center [328, 333] width 59 height 8
type input "4.87"
type input "0.64"
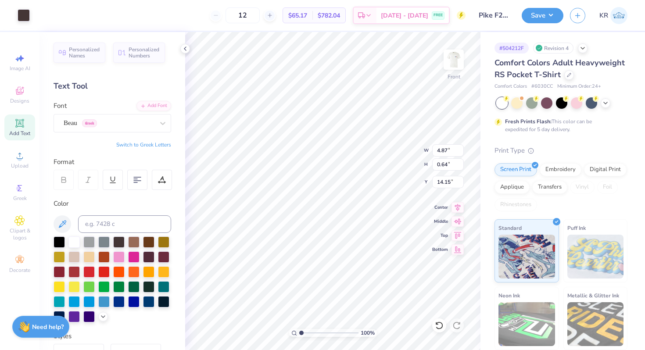
type input "20.07"
drag, startPoint x: 301, startPoint y: 332, endPoint x: 310, endPoint y: 333, distance: 8.8
type input "2.56"
click at [310, 333] on input "range" at bounding box center [328, 333] width 59 height 8
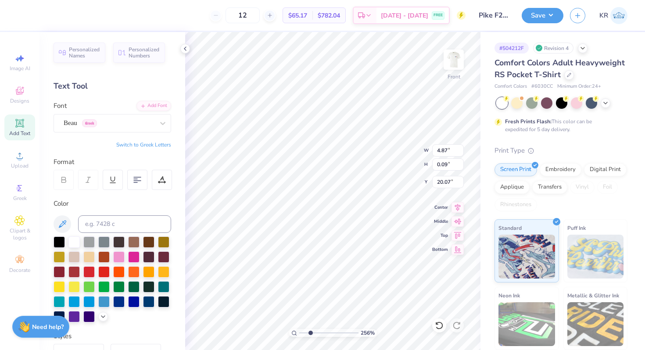
type textarea "____"
click at [311, 257] on li "Group" at bounding box center [326, 253] width 69 height 17
type input "14.35"
type input "3.72"
type input "0.61"
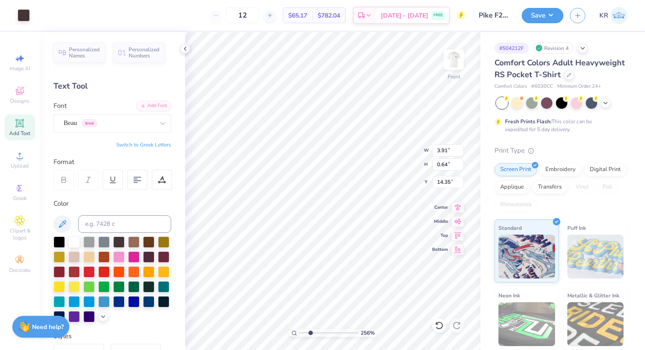
type input "14.38"
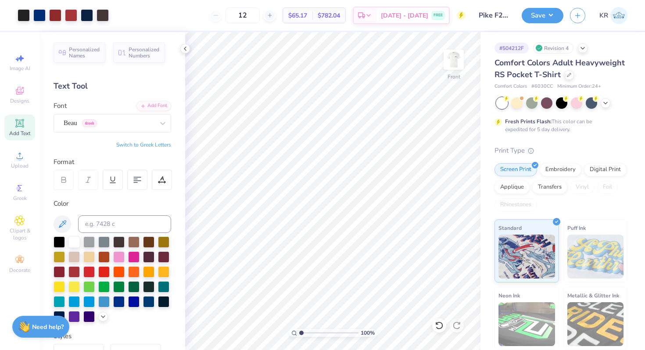
drag, startPoint x: 311, startPoint y: 332, endPoint x: 291, endPoint y: 331, distance: 19.3
click at [299, 331] on input "range" at bounding box center [328, 333] width 59 height 8
click at [306, 333] on input "range" at bounding box center [328, 333] width 59 height 8
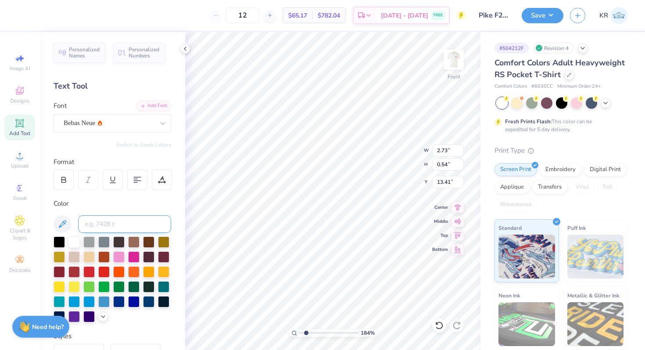
click at [138, 227] on input at bounding box center [124, 224] width 93 height 18
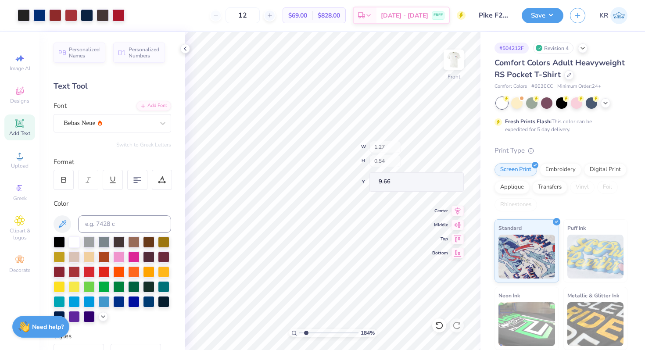
click at [394, 150] on div "184 % Front W 1.27 H 0.54 Y 9.66 Center Middle Top Bottom" at bounding box center [332, 191] width 295 height 318
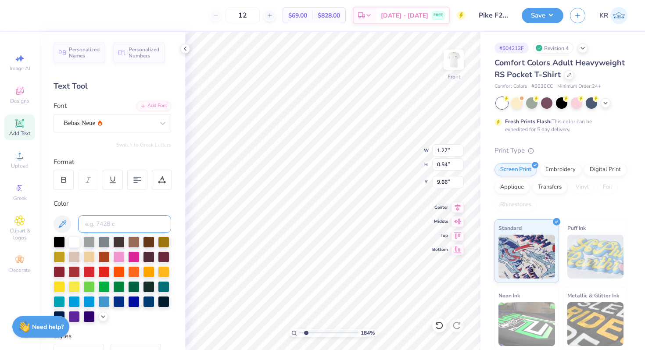
click at [110, 226] on input at bounding box center [124, 224] width 93 height 18
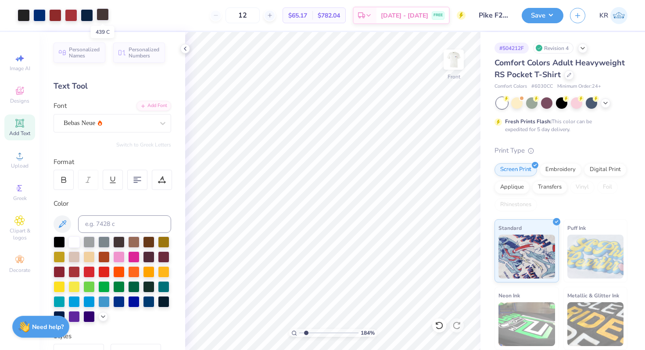
click at [107, 17] on div at bounding box center [103, 14] width 12 height 12
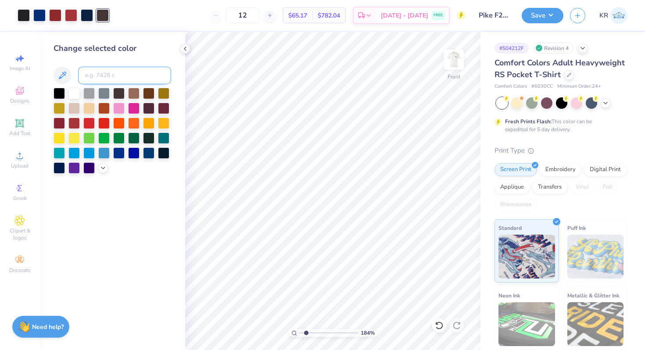
click at [107, 78] on input at bounding box center [124, 76] width 93 height 18
click at [88, 17] on div at bounding box center [87, 14] width 12 height 12
click at [105, 77] on input at bounding box center [124, 76] width 93 height 18
click at [59, 13] on div at bounding box center [55, 14] width 12 height 12
click at [106, 73] on input at bounding box center [124, 76] width 93 height 18
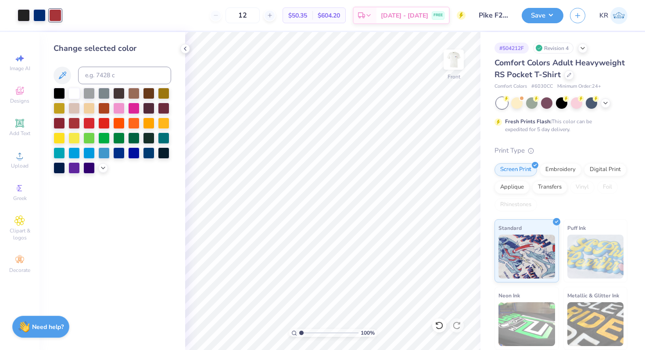
drag, startPoint x: 307, startPoint y: 332, endPoint x: 294, endPoint y: 332, distance: 13.2
click at [299, 332] on input "range" at bounding box center [328, 333] width 59 height 8
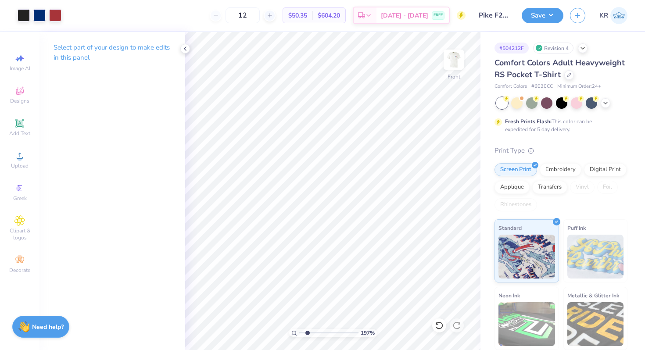
drag, startPoint x: 301, startPoint y: 333, endPoint x: 307, endPoint y: 333, distance: 6.2
click at [307, 333] on input "range" at bounding box center [328, 333] width 59 height 8
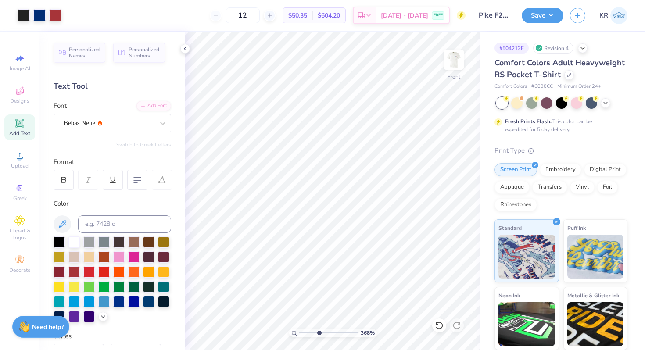
drag, startPoint x: 306, startPoint y: 333, endPoint x: 319, endPoint y: 334, distance: 12.4
click at [319, 334] on input "range" at bounding box center [328, 333] width 59 height 8
drag, startPoint x: 318, startPoint y: 333, endPoint x: 286, endPoint y: 333, distance: 32.5
click at [299, 333] on input "range" at bounding box center [328, 333] width 59 height 8
drag, startPoint x: 301, startPoint y: 333, endPoint x: 317, endPoint y: 336, distance: 16.6
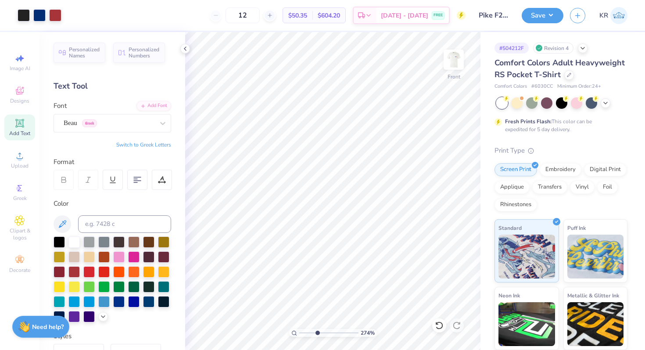
click at [317, 336] on input "range" at bounding box center [328, 333] width 59 height 8
click at [316, 337] on input "range" at bounding box center [328, 333] width 59 height 8
drag, startPoint x: 315, startPoint y: 333, endPoint x: 332, endPoint y: 338, distance: 17.5
click at [332, 337] on input "range" at bounding box center [328, 333] width 59 height 8
drag, startPoint x: 333, startPoint y: 333, endPoint x: 307, endPoint y: 332, distance: 25.9
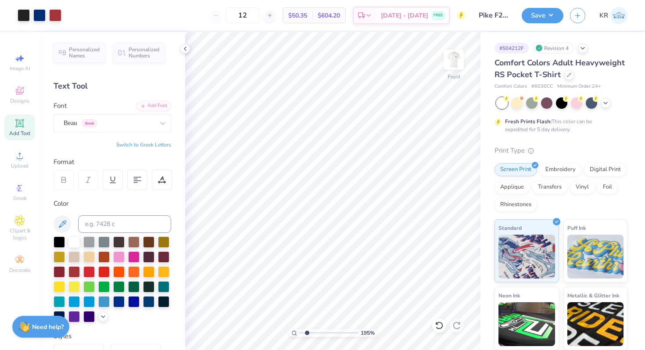
click at [307, 332] on input "range" at bounding box center [328, 333] width 59 height 8
drag, startPoint x: 307, startPoint y: 332, endPoint x: 294, endPoint y: 331, distance: 12.7
click at [299, 331] on input "range" at bounding box center [328, 333] width 59 height 8
click at [304, 333] on input "range" at bounding box center [328, 333] width 59 height 8
drag, startPoint x: 303, startPoint y: 332, endPoint x: 286, endPoint y: 332, distance: 17.6
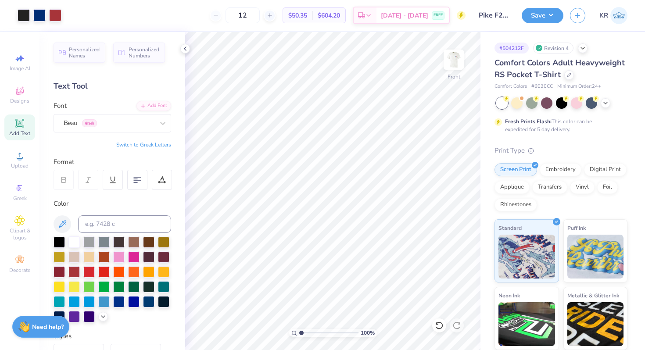
click at [299, 332] on input "range" at bounding box center [328, 333] width 59 height 8
drag, startPoint x: 297, startPoint y: 332, endPoint x: 309, endPoint y: 333, distance: 12.3
click at [309, 333] on div "100 %" at bounding box center [333, 333] width 88 height 8
click at [305, 332] on input "range" at bounding box center [328, 333] width 59 height 8
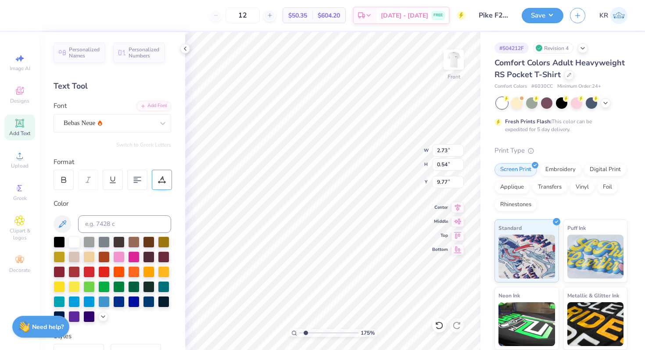
click at [165, 180] on icon at bounding box center [162, 180] width 8 height 8
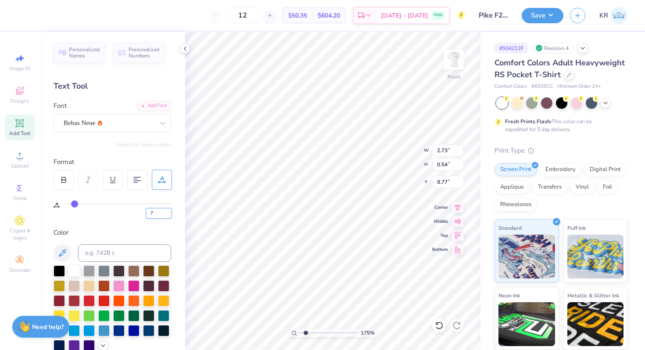
click at [158, 215] on input "7" at bounding box center [159, 213] width 26 height 11
click at [153, 215] on input "7" at bounding box center [159, 213] width 26 height 11
drag, startPoint x: 305, startPoint y: 333, endPoint x: 298, endPoint y: 332, distance: 7.5
click at [299, 332] on input "range" at bounding box center [328, 333] width 59 height 8
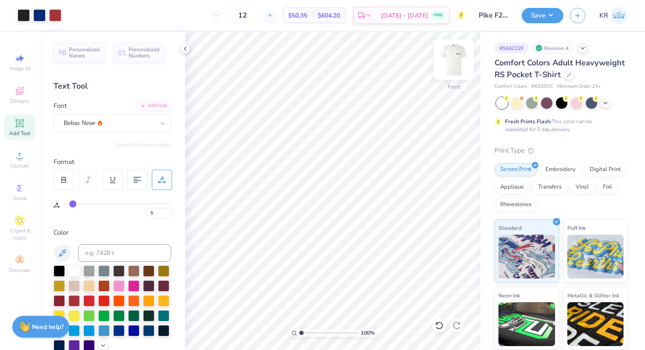
click at [452, 74] on img at bounding box center [453, 59] width 35 height 35
click at [452, 68] on img at bounding box center [454, 60] width 18 height 18
click at [537, 24] on div "Save KR" at bounding box center [583, 15] width 123 height 31
click at [536, 19] on button "Save" at bounding box center [543, 14] width 42 height 15
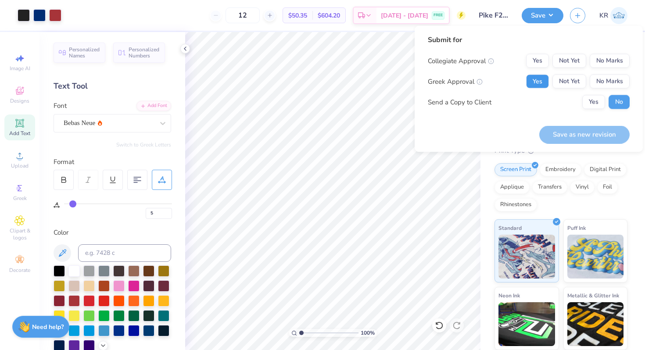
click at [541, 84] on button "Yes" at bounding box center [537, 82] width 23 height 14
click at [614, 51] on div "Submit for Collegiate Approval Yes Not Yet No Marks Greek Approval Yes Not Yet …" at bounding box center [529, 75] width 202 height 81
click at [614, 57] on button "No Marks" at bounding box center [610, 61] width 40 height 14
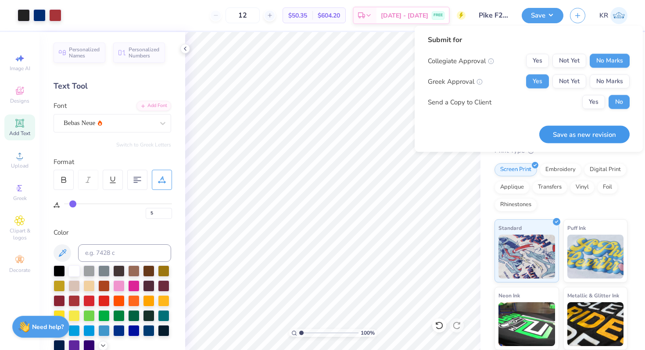
click at [576, 134] on button "Save as new revision" at bounding box center [584, 134] width 90 height 18
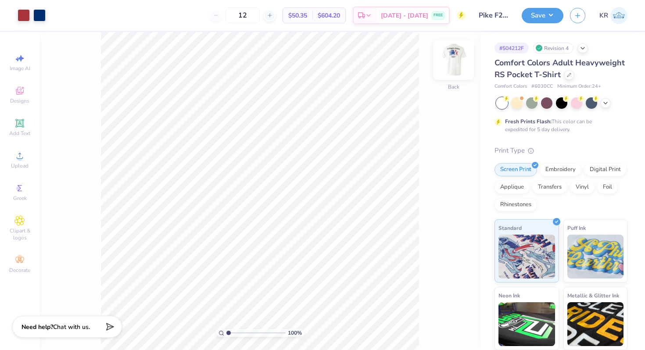
click at [459, 72] on img at bounding box center [453, 59] width 35 height 35
click at [10, 165] on div "Upload" at bounding box center [19, 160] width 31 height 26
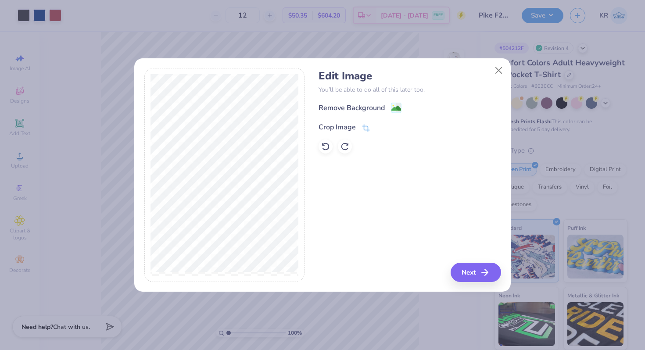
click at [365, 128] on icon at bounding box center [366, 128] width 8 height 8
click at [380, 127] on icon at bounding box center [380, 126] width 5 height 5
click at [470, 278] on button "Next" at bounding box center [477, 272] width 50 height 19
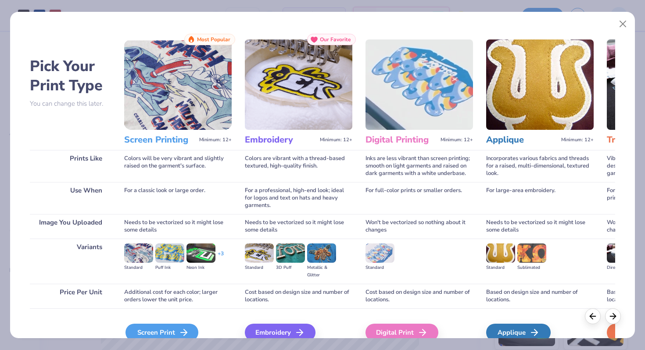
click at [176, 327] on div "Screen Print" at bounding box center [161, 333] width 73 height 18
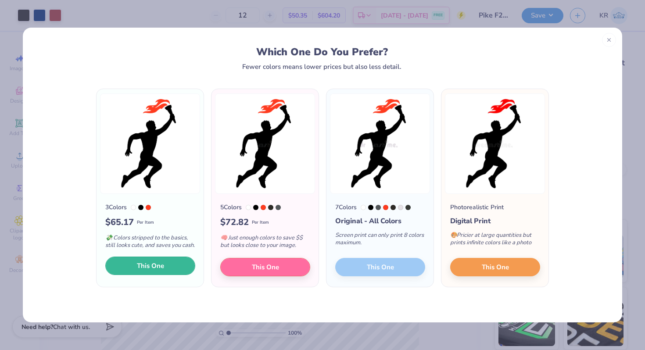
click at [169, 275] on button "This One" at bounding box center [150, 266] width 90 height 18
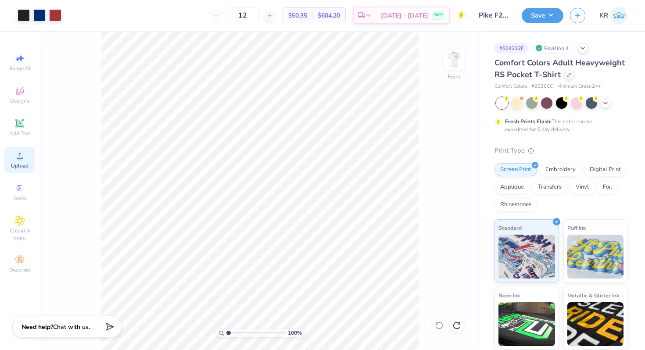
click at [27, 156] on div "Upload" at bounding box center [19, 160] width 31 height 26
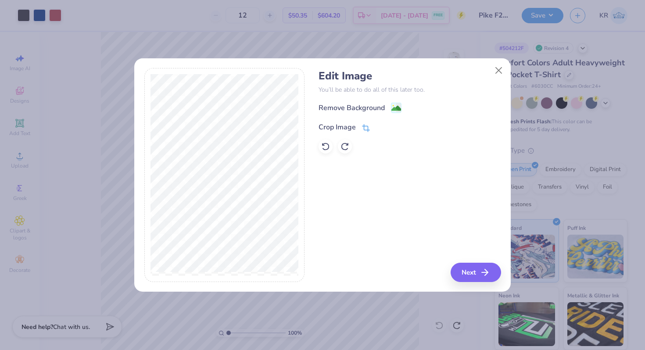
click at [368, 128] on icon at bounding box center [366, 128] width 8 height 8
click at [378, 127] on icon at bounding box center [380, 126] width 5 height 5
click at [394, 109] on image at bounding box center [396, 109] width 10 height 10
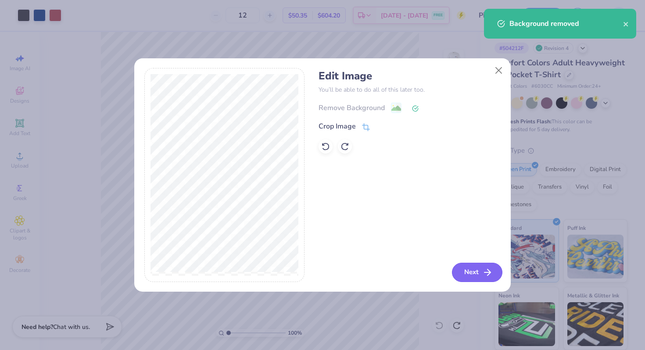
click at [467, 276] on button "Next" at bounding box center [477, 272] width 50 height 19
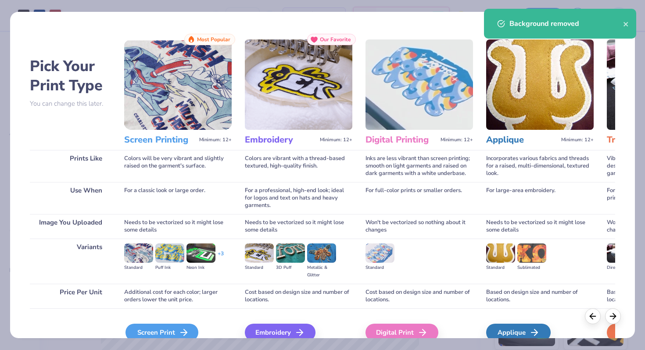
click at [147, 330] on div "Screen Print" at bounding box center [161, 333] width 73 height 18
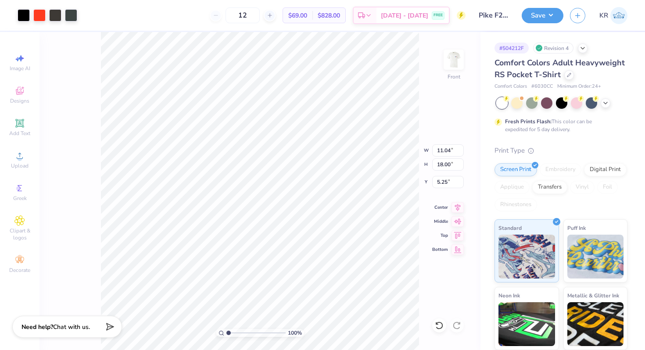
type input "5.18"
type input "8.44"
type input "14.81"
click at [37, 11] on div at bounding box center [39, 14] width 12 height 12
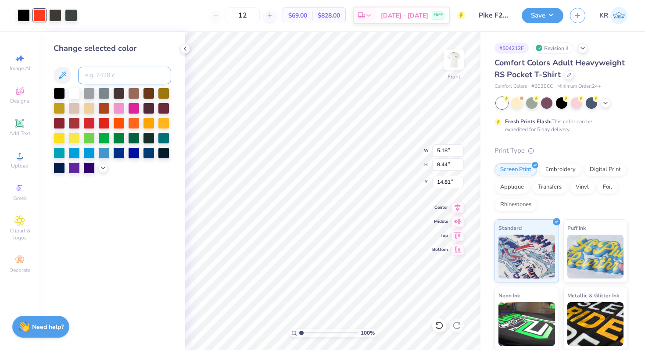
click at [91, 76] on input at bounding box center [124, 76] width 93 height 18
type input "1807"
click at [58, 16] on div at bounding box center [55, 14] width 12 height 12
click at [99, 71] on input at bounding box center [124, 76] width 93 height 18
type input "neutral black"
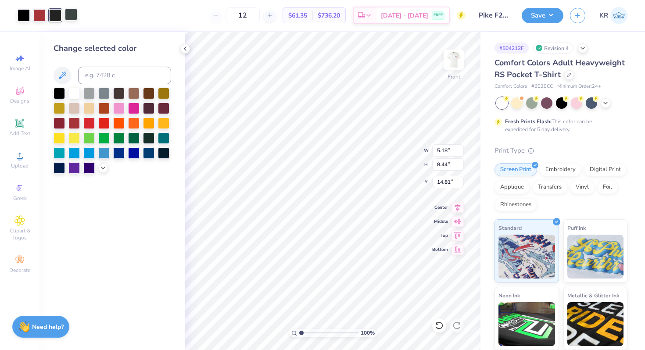
click at [74, 14] on div at bounding box center [71, 14] width 12 height 12
click at [98, 72] on input at bounding box center [124, 76] width 93 height 18
type input "neutral black"
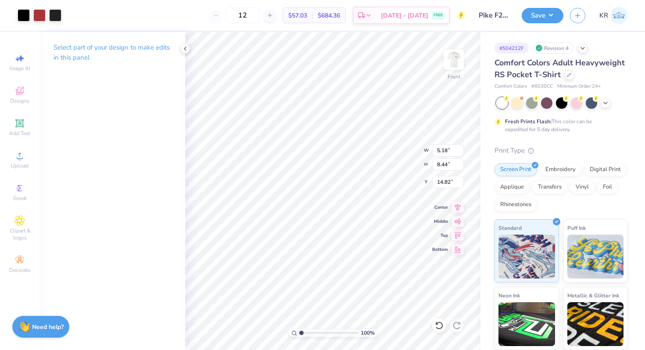
type input "13.42"
type input "3.33"
type input "5.43"
type input "12.97"
